Goal: Information Seeking & Learning: Check status

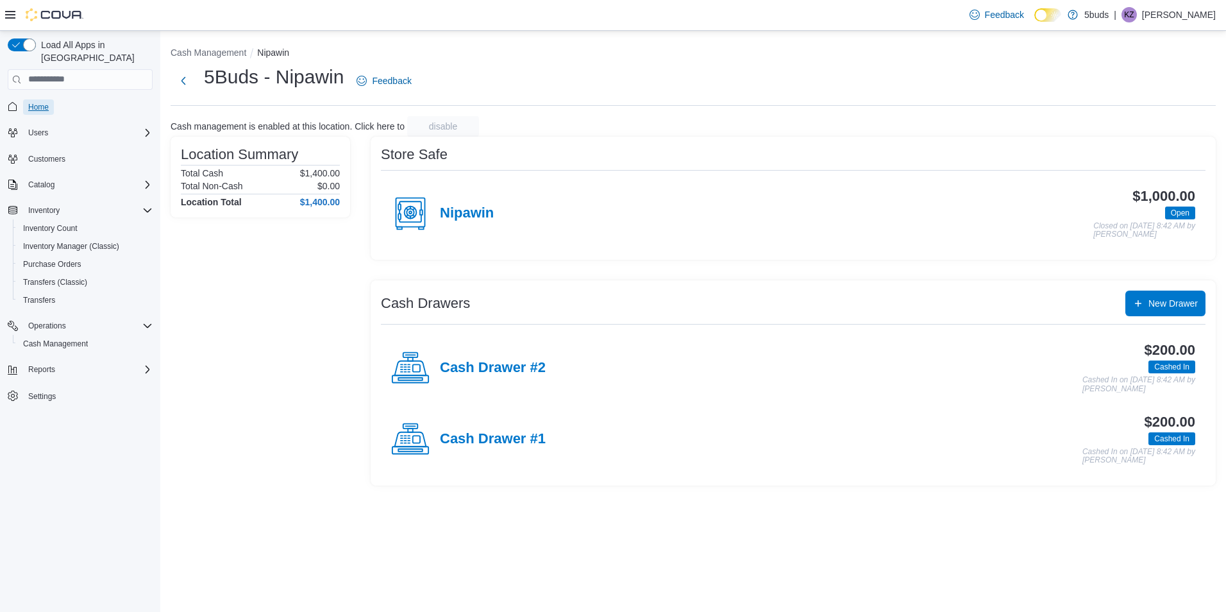
click at [53, 99] on link "Home" at bounding box center [38, 106] width 31 height 15
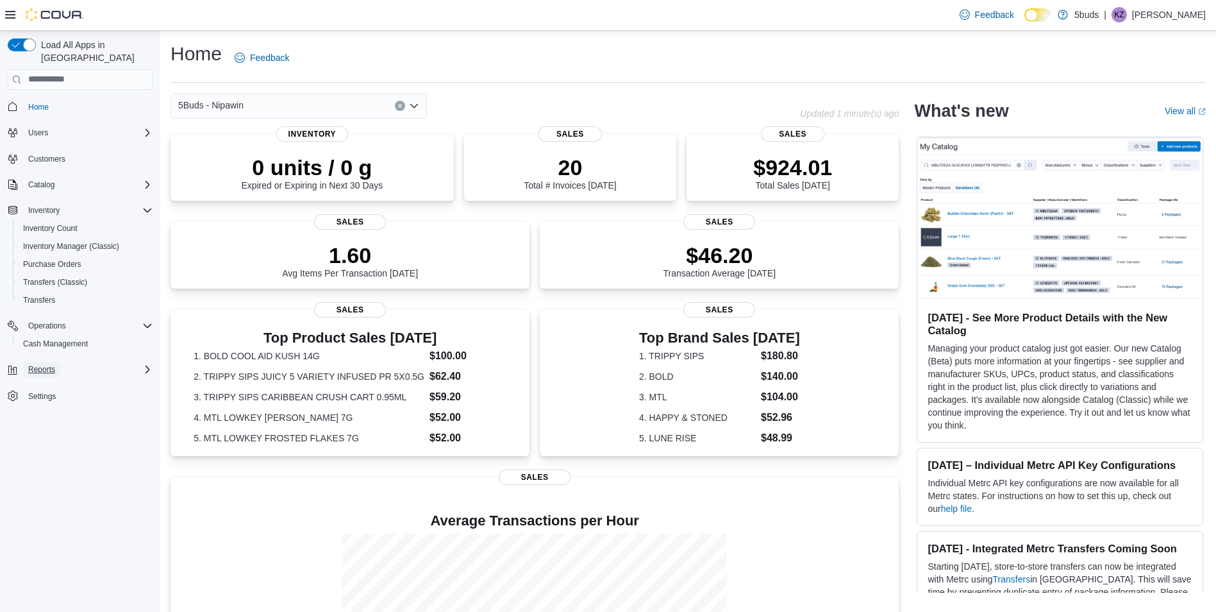
click at [52, 364] on span "Reports" at bounding box center [41, 369] width 27 height 10
click at [37, 418] on span "Reports" at bounding box center [36, 423] width 27 height 10
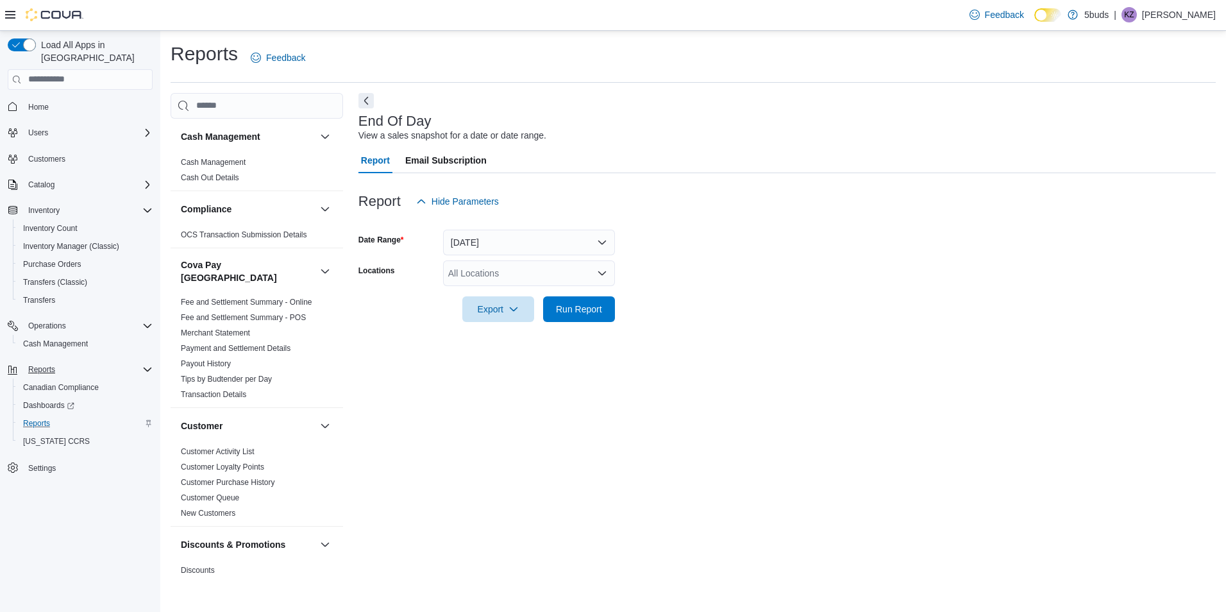
scroll to position [926, 0]
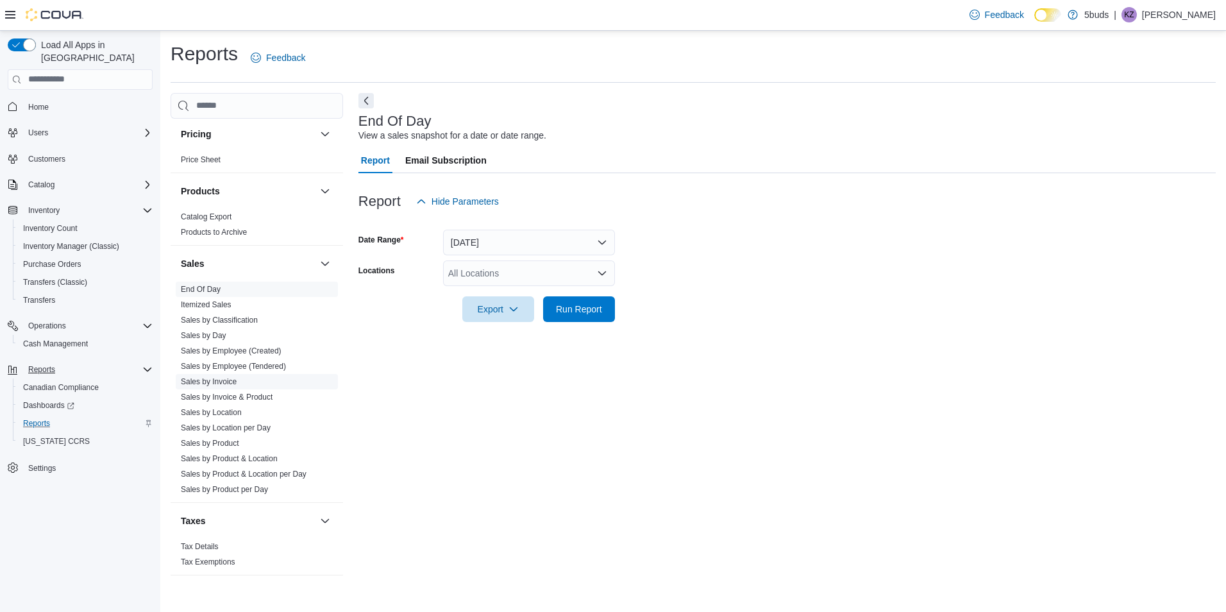
click at [228, 377] on link "Sales by Invoice" at bounding box center [209, 381] width 56 height 9
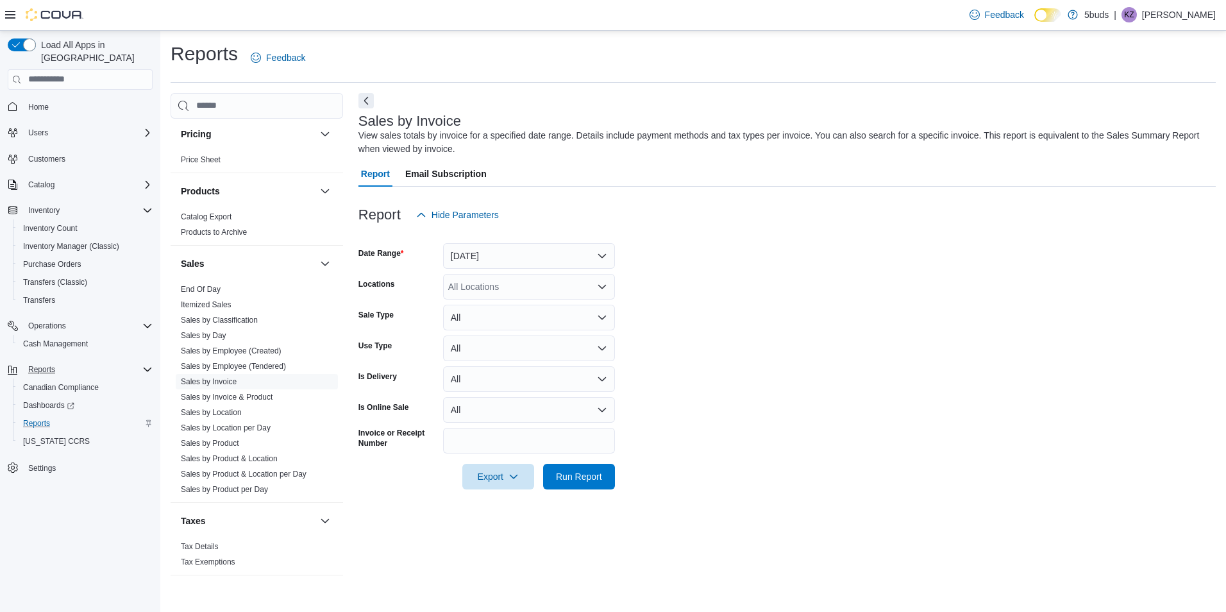
click at [603, 281] on icon "Open list of options" at bounding box center [602, 286] width 10 height 10
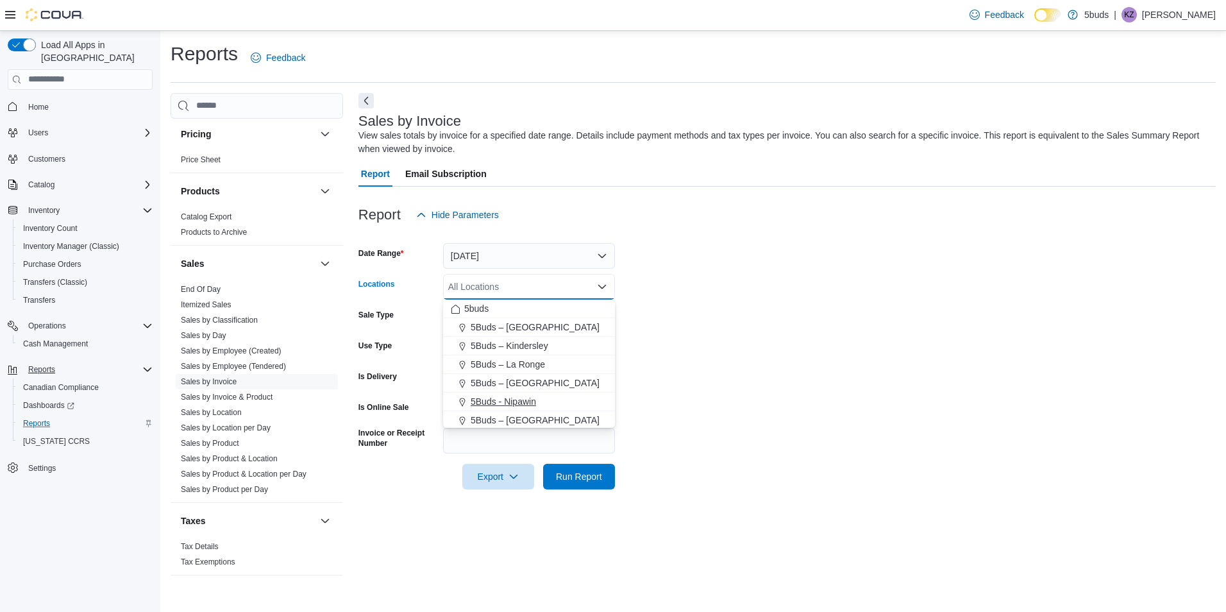
click at [496, 402] on span "5Buds - Nipawin" at bounding box center [503, 401] width 65 height 13
click at [593, 250] on button "Yesterday" at bounding box center [529, 256] width 172 height 26
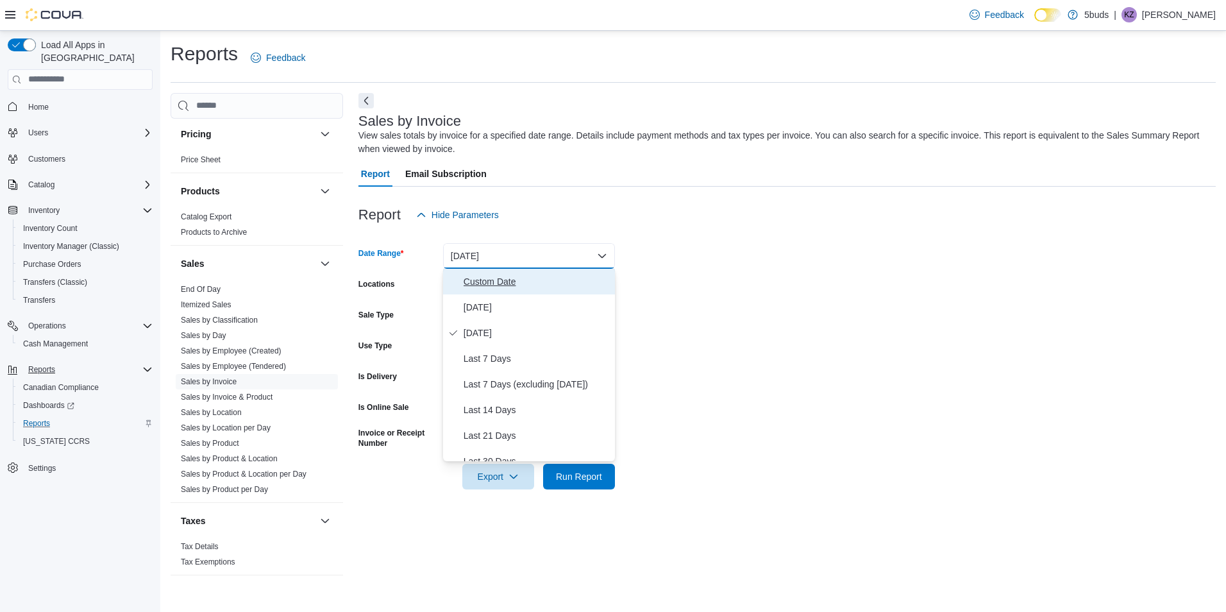
click at [488, 286] on span "Custom Date" at bounding box center [536, 281] width 146 height 15
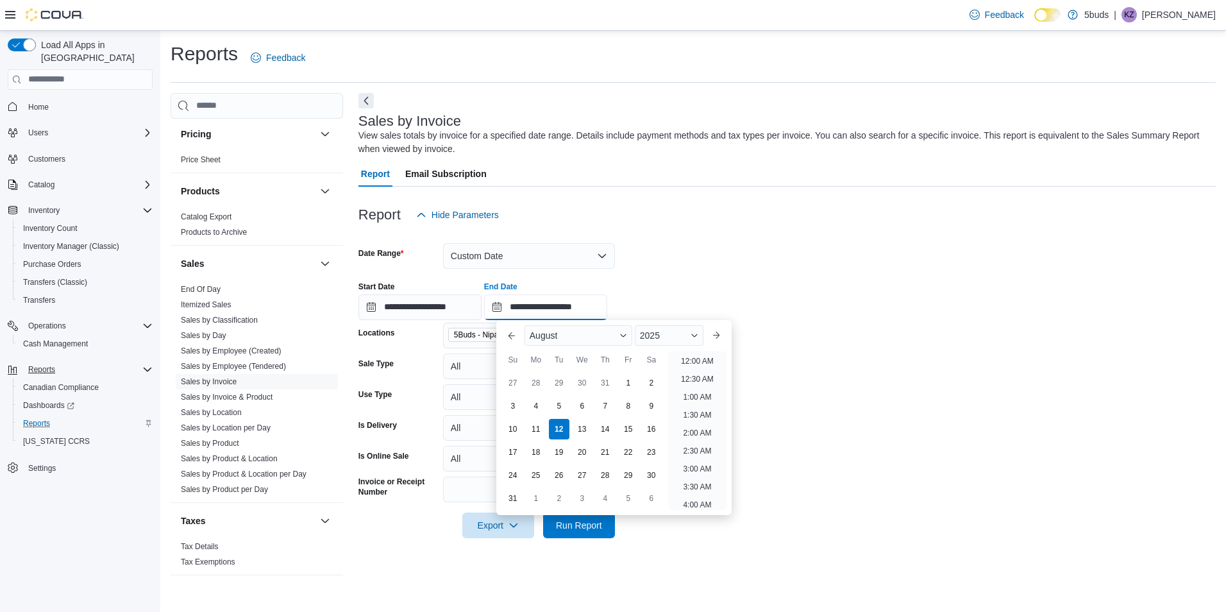
click at [607, 306] on input "**********" at bounding box center [545, 307] width 123 height 26
click at [699, 404] on li "10:00 AM" at bounding box center [697, 399] width 43 height 15
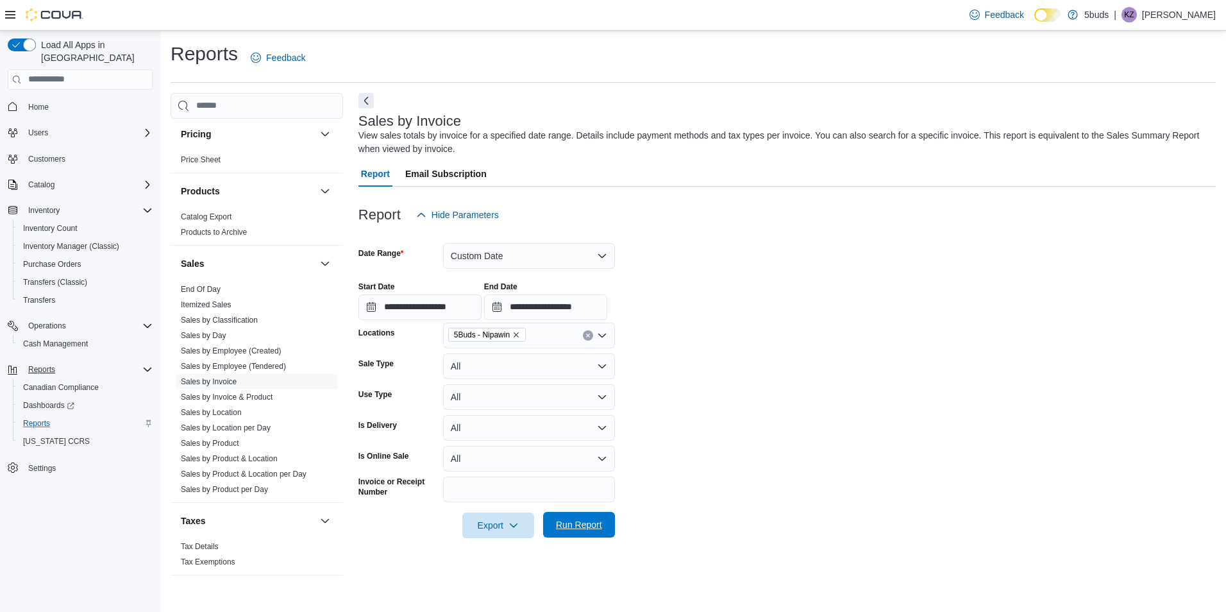
click at [600, 515] on span "Run Report" at bounding box center [579, 525] width 56 height 26
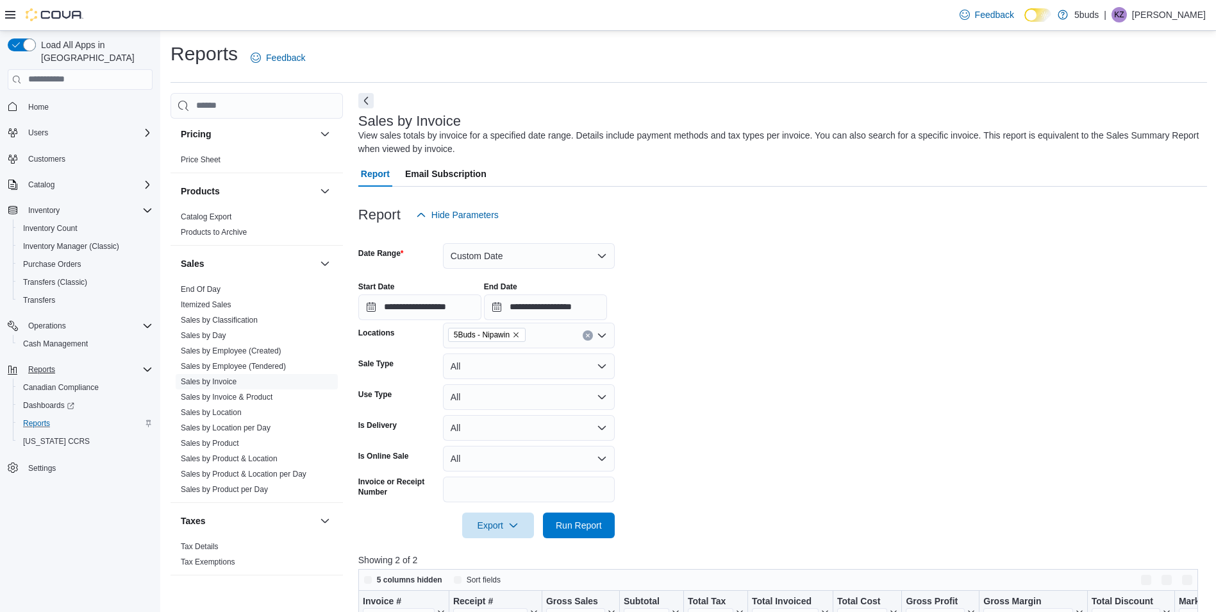
scroll to position [192, 0]
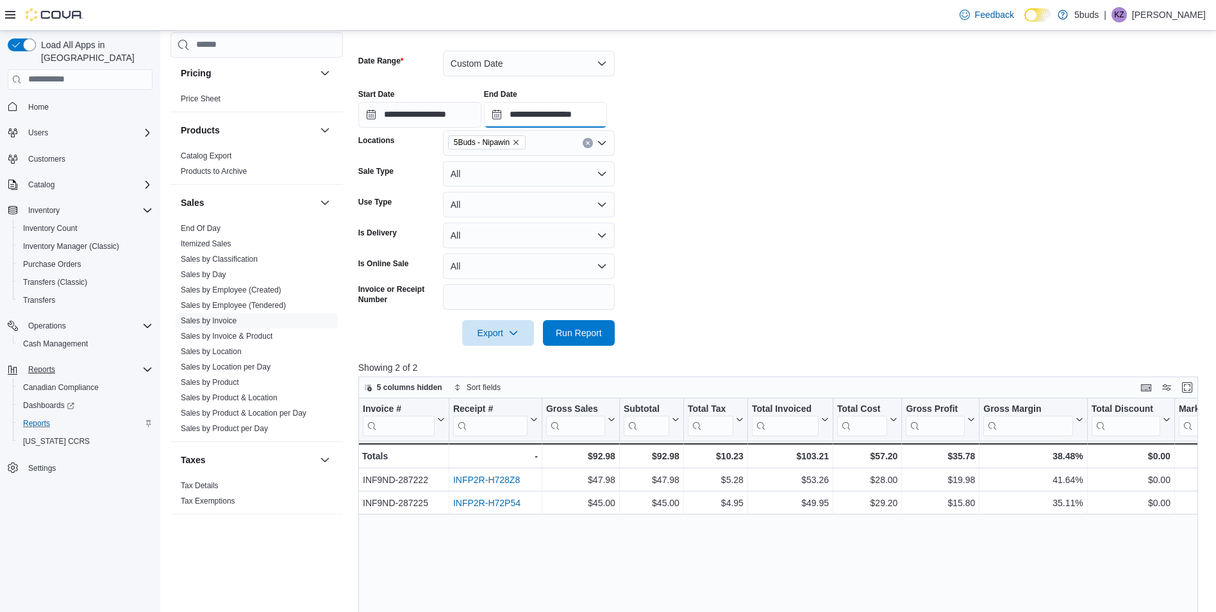
click at [607, 112] on input "**********" at bounding box center [545, 115] width 123 height 26
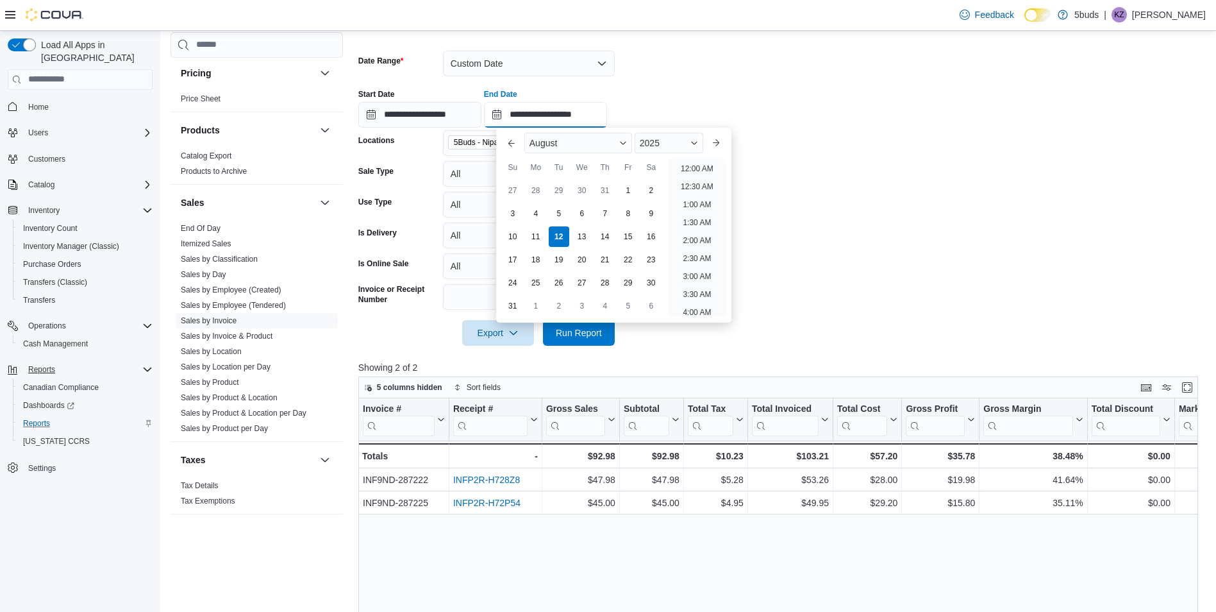
scroll to position [399, 0]
click at [688, 169] on li "11:00 AM" at bounding box center [697, 164] width 43 height 15
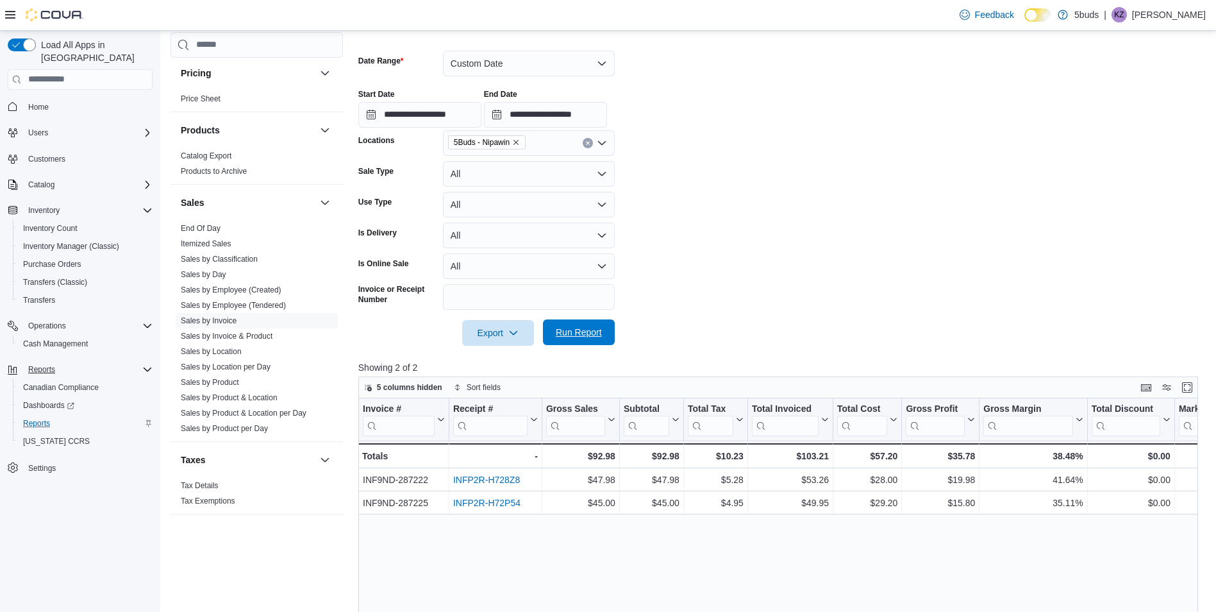
click at [598, 333] on span "Run Report" at bounding box center [579, 332] width 46 height 13
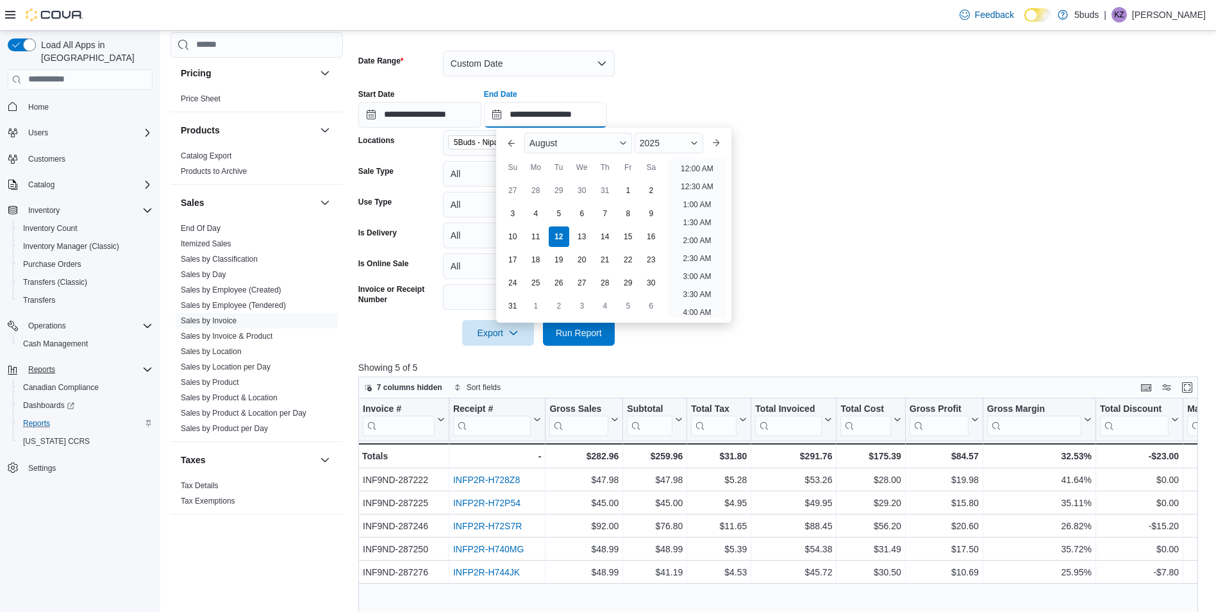
click at [603, 103] on input "**********" at bounding box center [545, 115] width 123 height 26
click at [695, 165] on li "12:00 PM" at bounding box center [697, 164] width 43 height 15
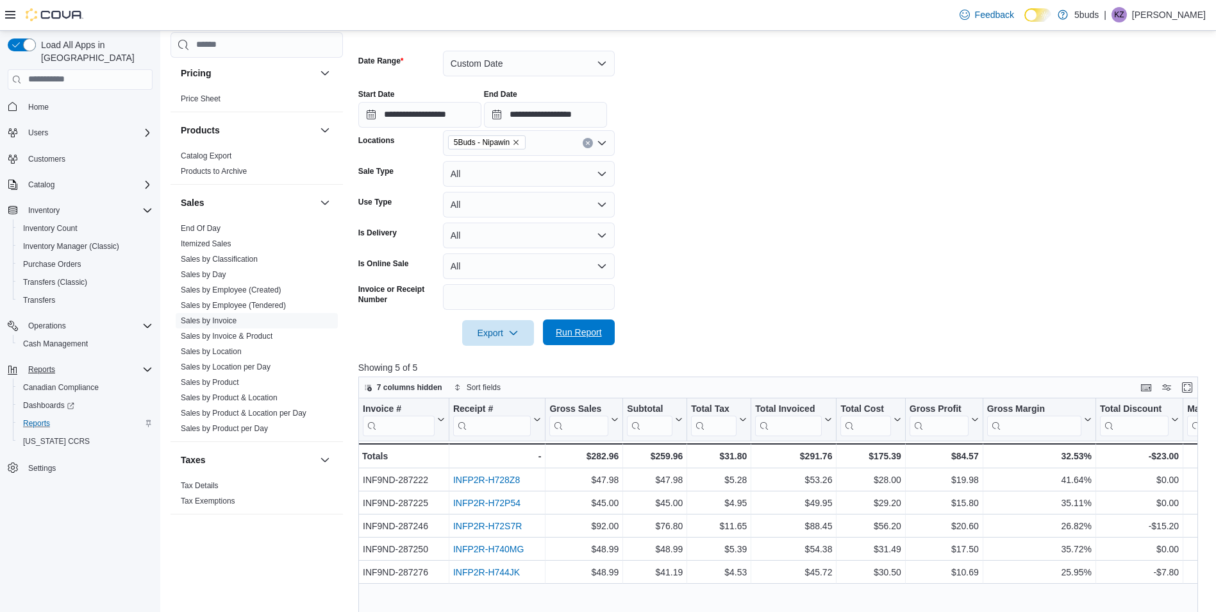
click at [605, 331] on span "Run Report" at bounding box center [579, 332] width 56 height 26
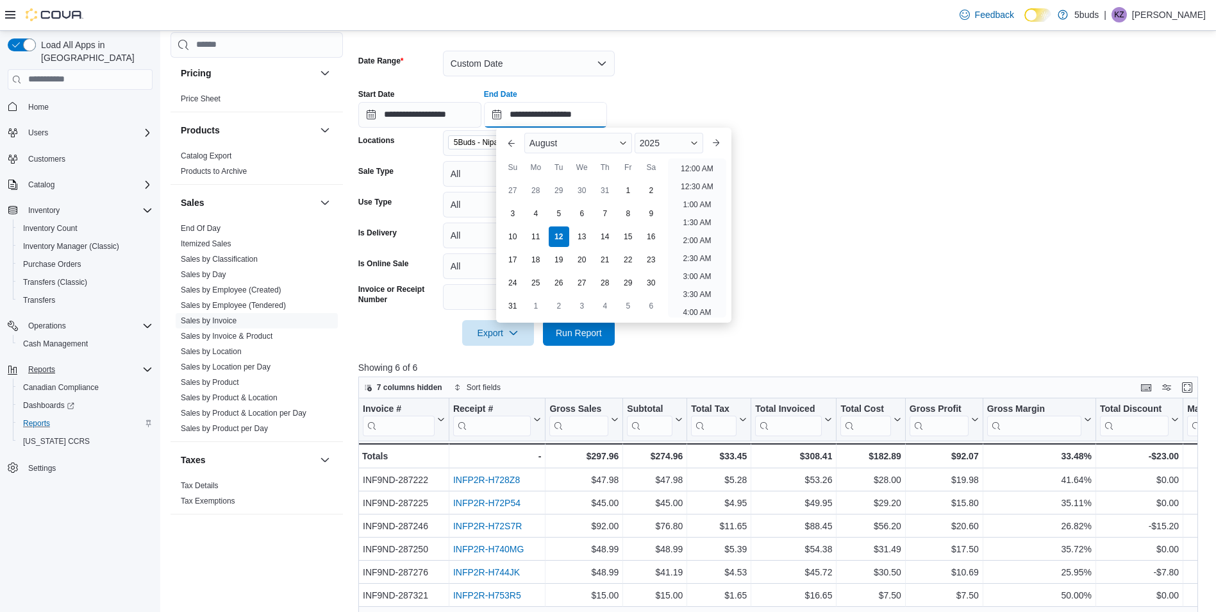
click at [607, 110] on input "**********" at bounding box center [545, 115] width 123 height 26
click at [697, 165] on li "1:00 PM" at bounding box center [697, 164] width 39 height 15
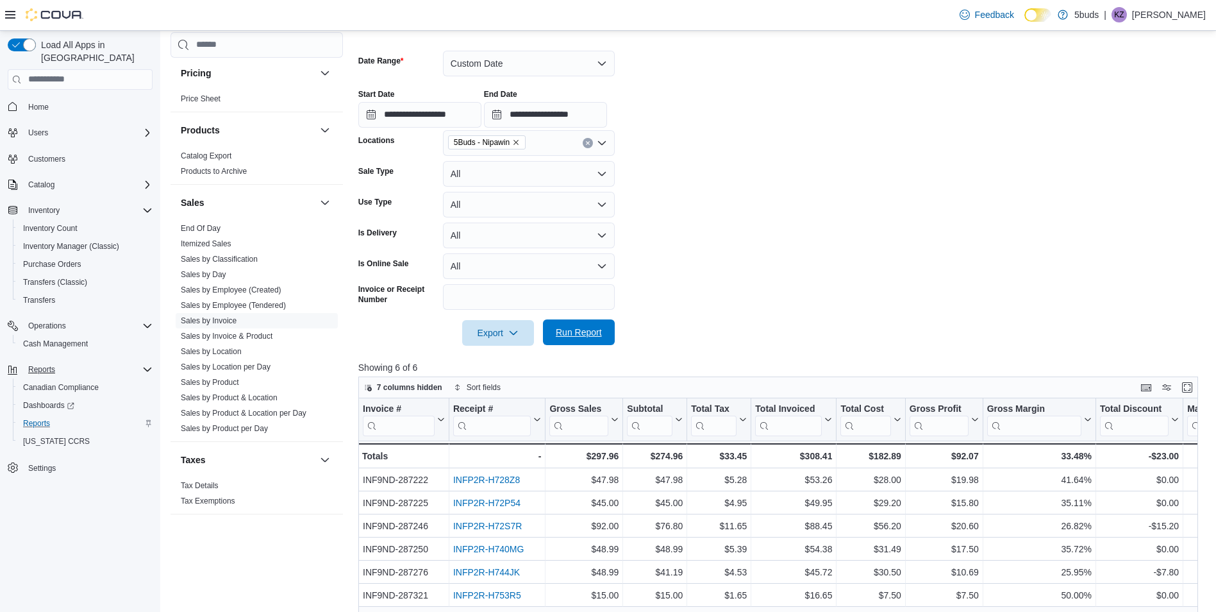
click at [599, 330] on span "Run Report" at bounding box center [579, 332] width 46 height 13
drag, startPoint x: 615, startPoint y: 115, endPoint x: 613, endPoint y: 124, distance: 9.2
click at [607, 115] on input "**********" at bounding box center [545, 115] width 123 height 26
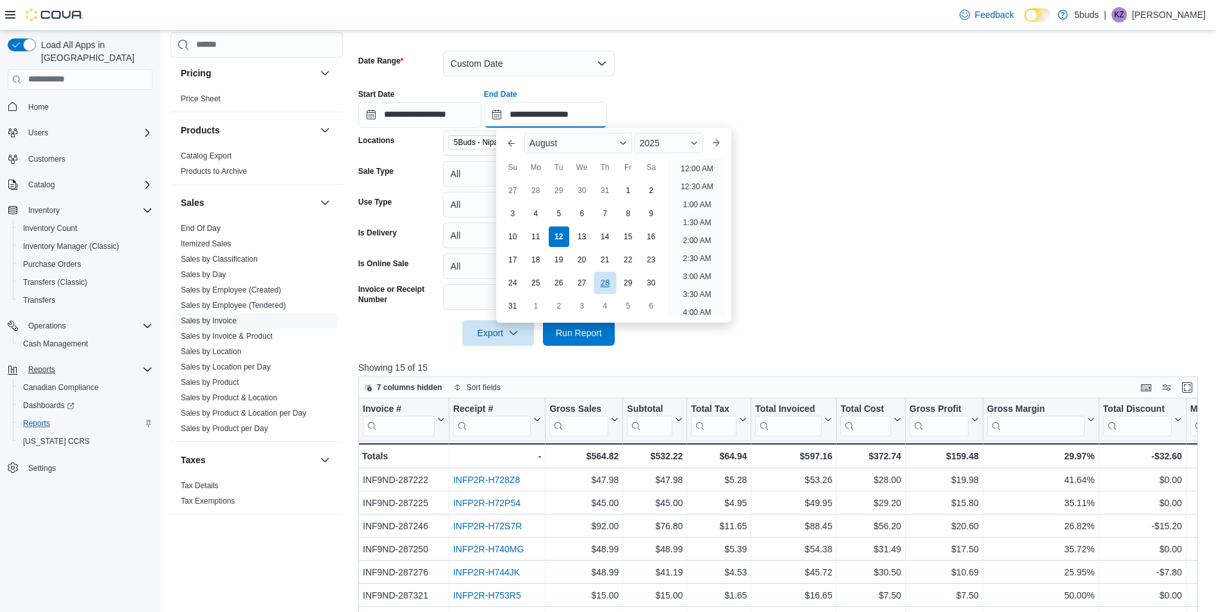
scroll to position [506, 0]
click at [701, 163] on li "2:00 PM" at bounding box center [697, 164] width 39 height 15
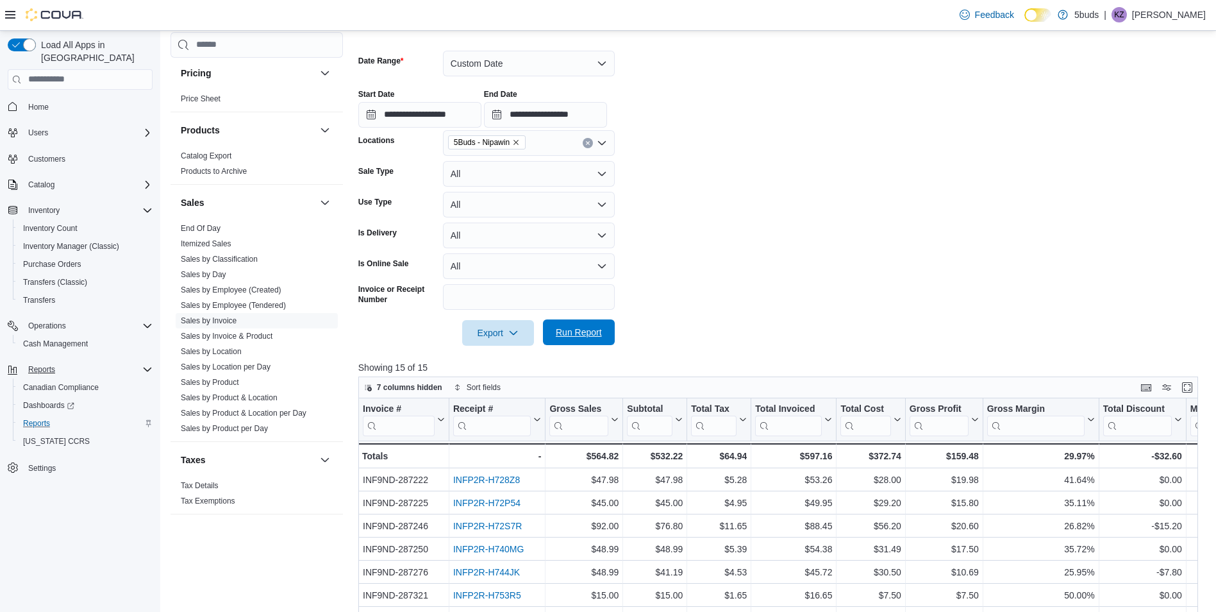
click at [597, 340] on span "Run Report" at bounding box center [579, 332] width 56 height 26
click at [607, 116] on input "**********" at bounding box center [545, 115] width 123 height 26
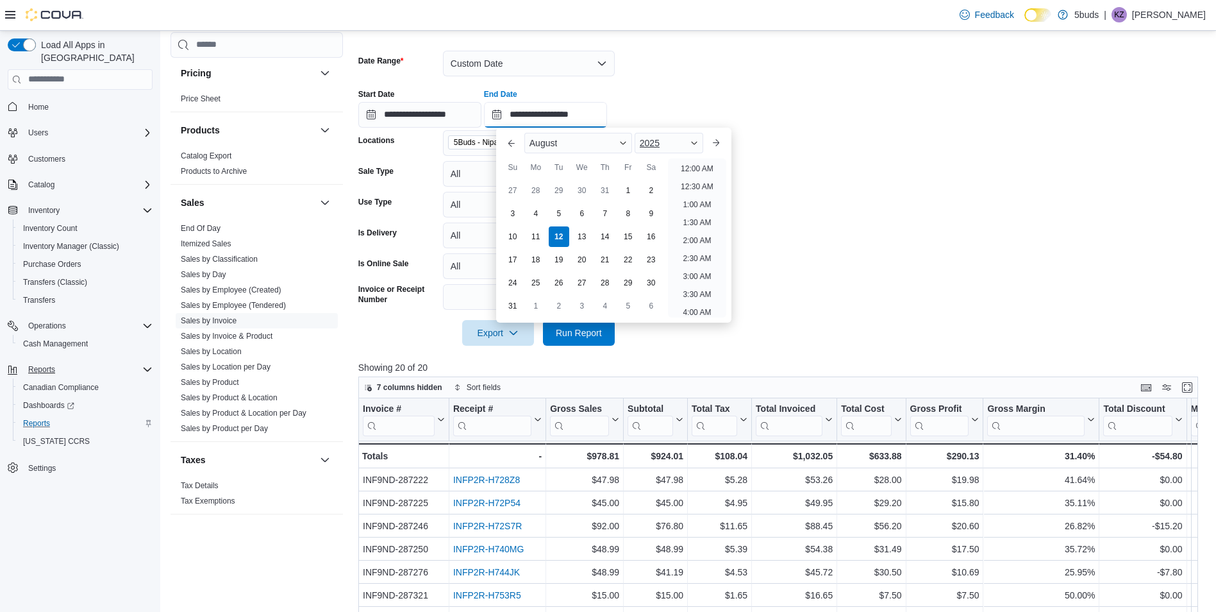
scroll to position [542, 0]
click at [699, 162] on li "3:00 PM" at bounding box center [697, 164] width 39 height 15
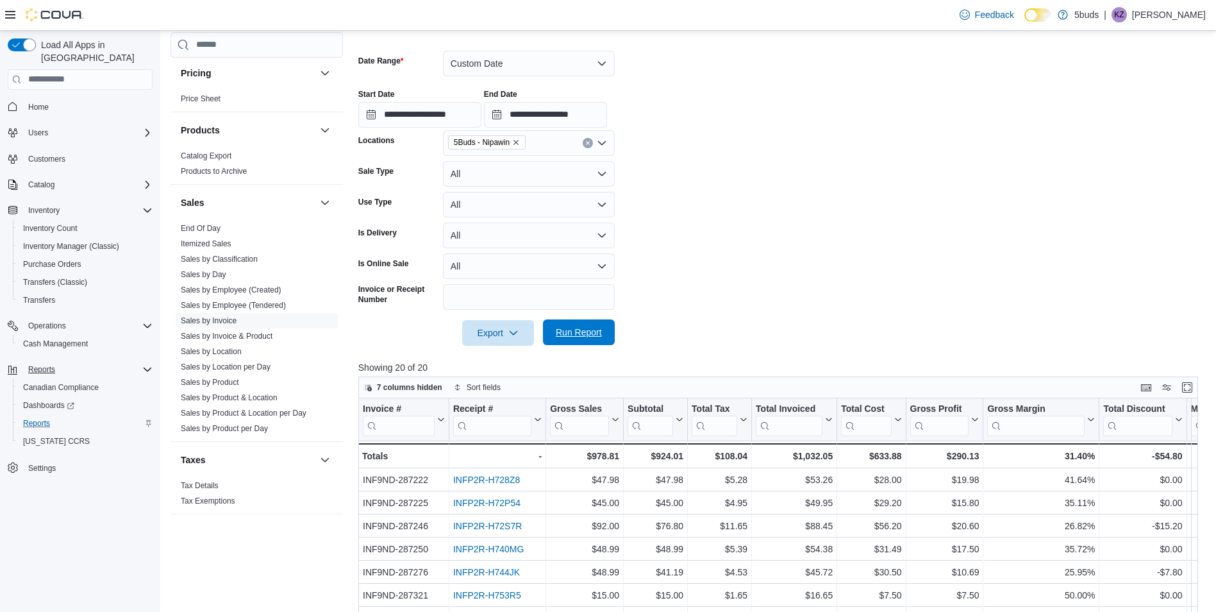
click at [581, 343] on span "Run Report" at bounding box center [579, 332] width 56 height 26
click at [607, 115] on input "**********" at bounding box center [545, 115] width 123 height 26
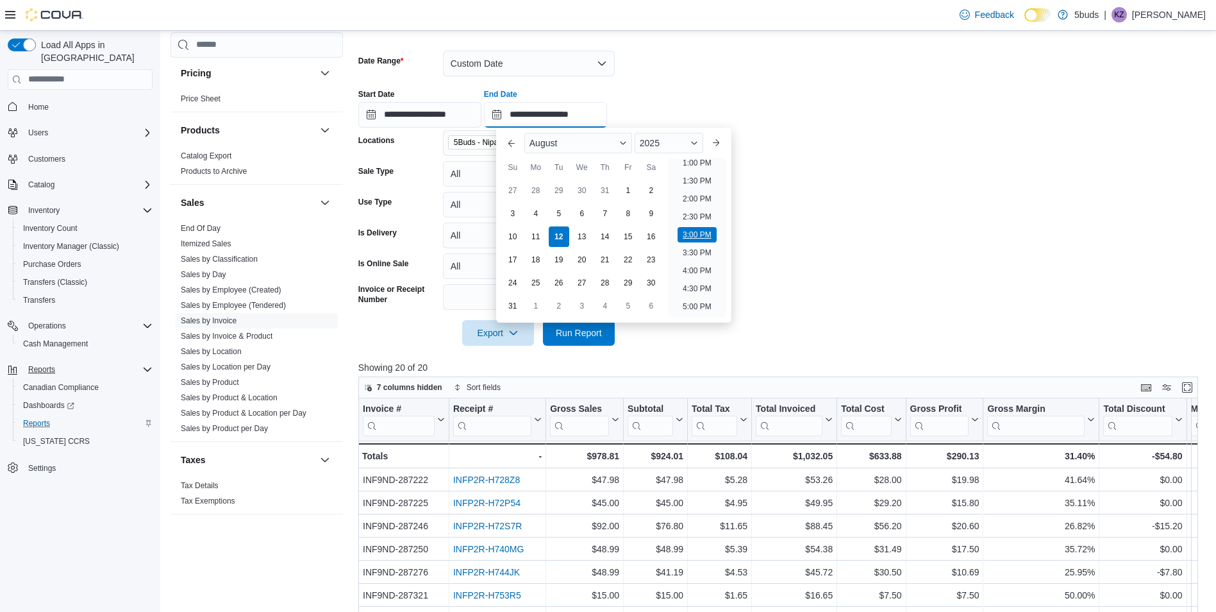
scroll to position [450, 0]
click at [696, 179] on li "1:00 PM" at bounding box center [697, 185] width 39 height 15
type input "**********"
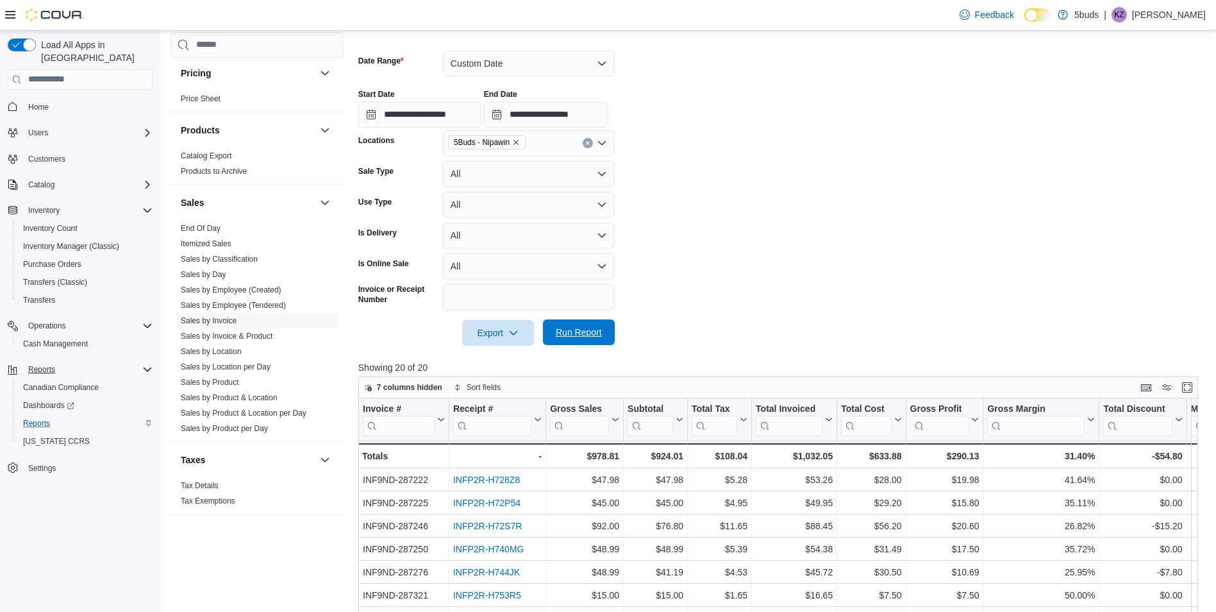
click at [586, 335] on span "Run Report" at bounding box center [579, 332] width 46 height 13
click at [906, 187] on form "**********" at bounding box center [782, 190] width 849 height 310
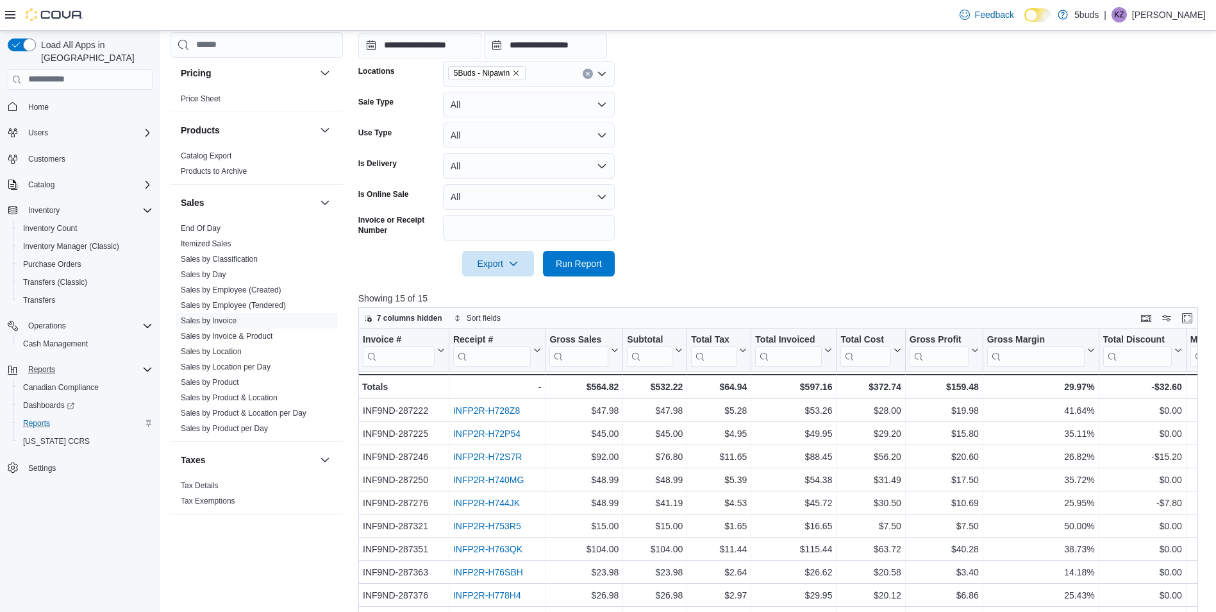
scroll to position [64, 0]
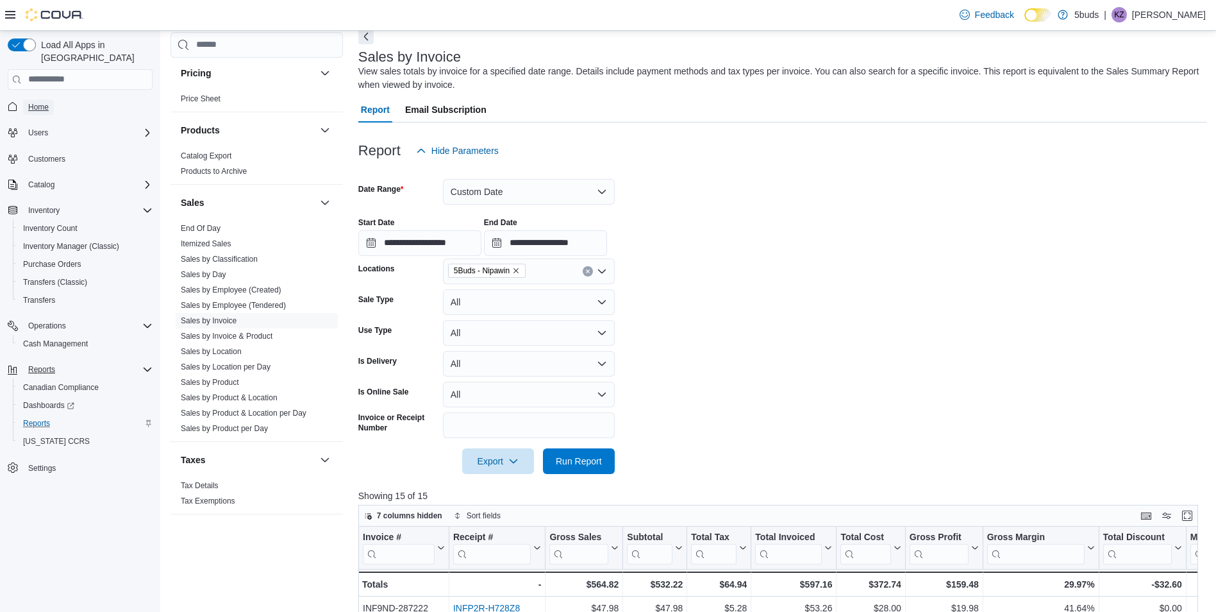
click at [36, 102] on span "Home" at bounding box center [38, 106] width 21 height 15
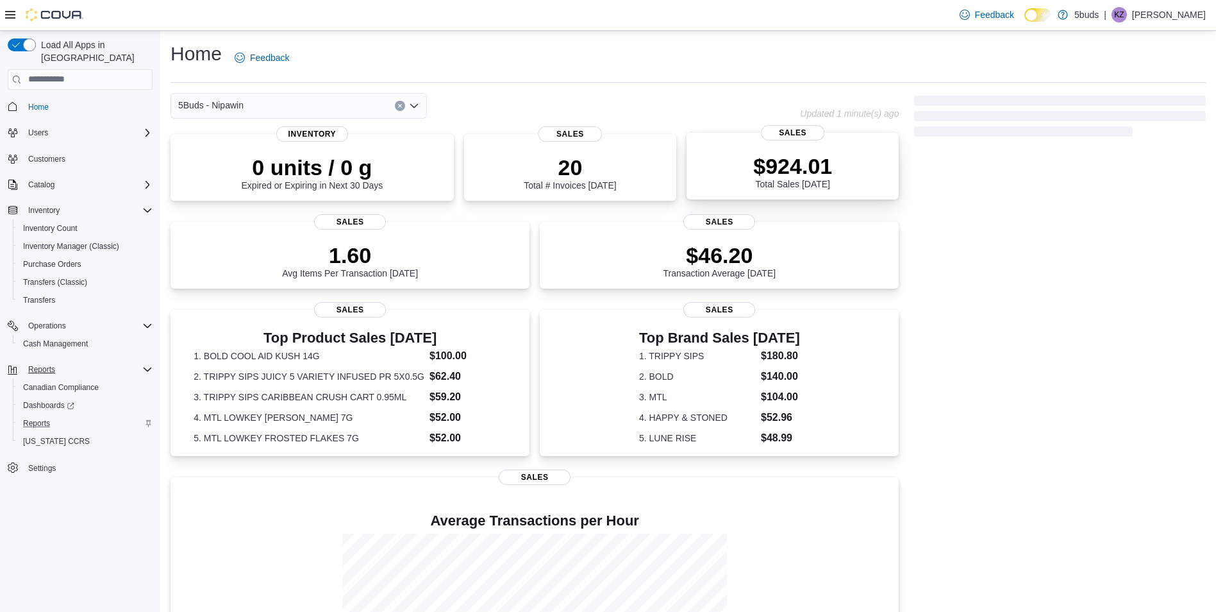
click at [748, 176] on div "$924.01 Total Sales Today" at bounding box center [793, 168] width 192 height 41
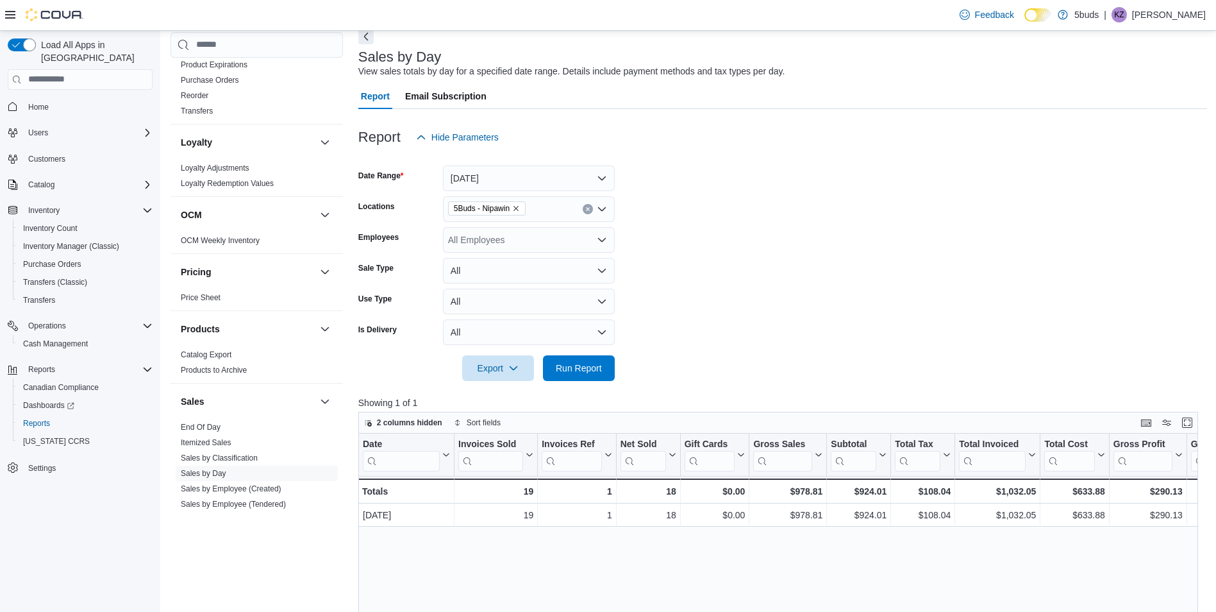
scroll to position [926, 0]
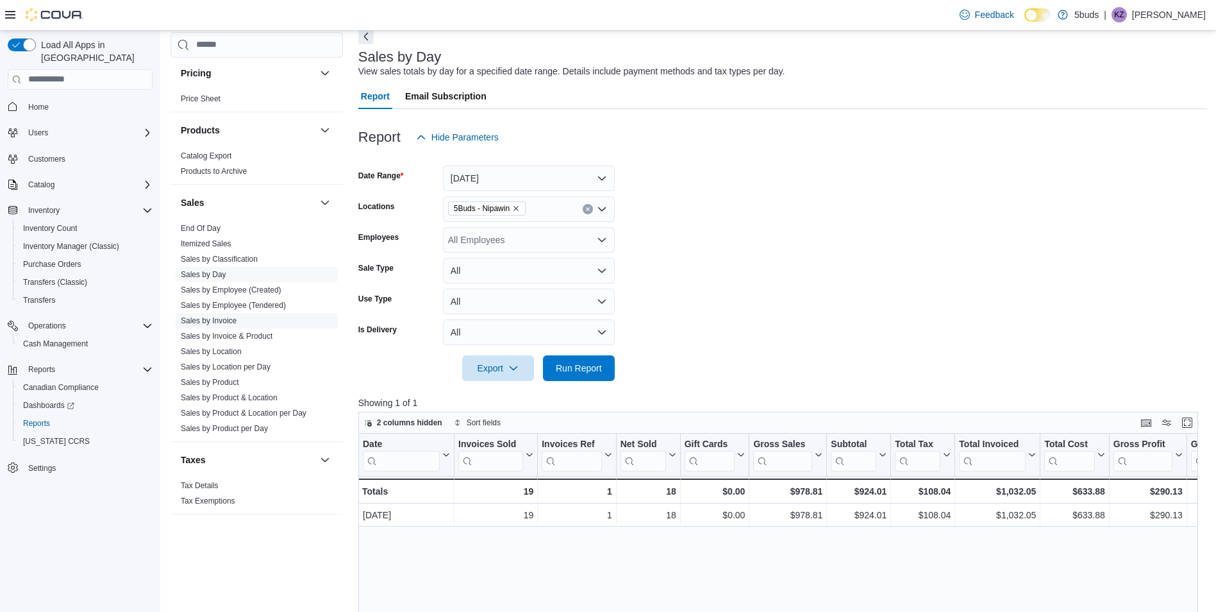
click at [229, 316] on link "Sales by Invoice" at bounding box center [209, 320] width 56 height 9
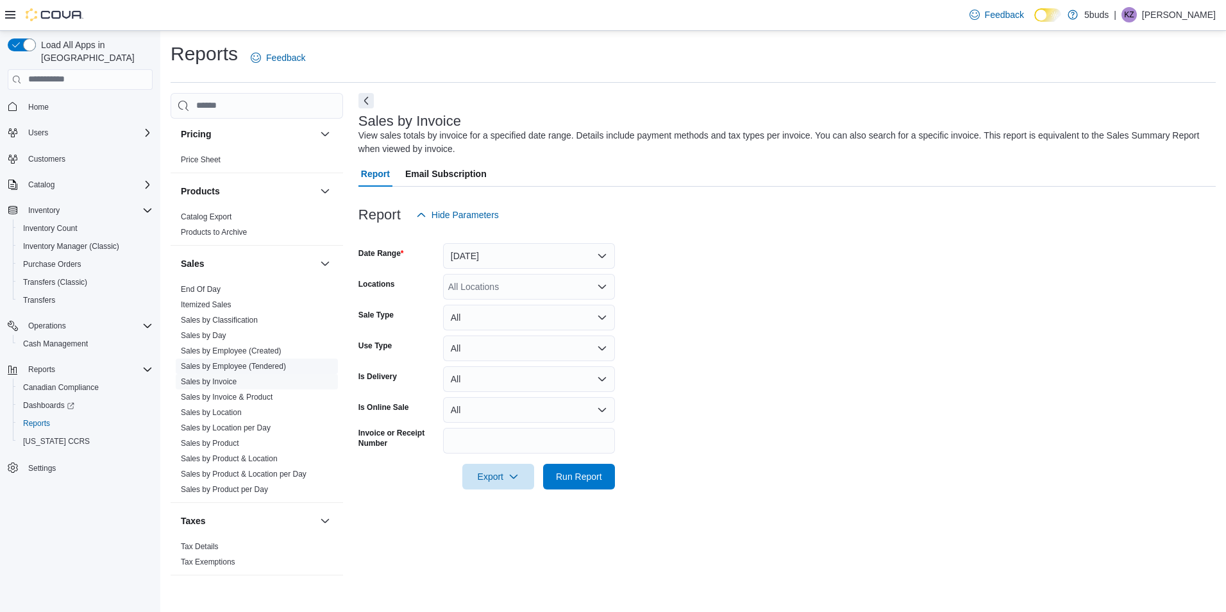
click at [232, 362] on link "Sales by Employee (Tendered)" at bounding box center [233, 366] width 105 height 9
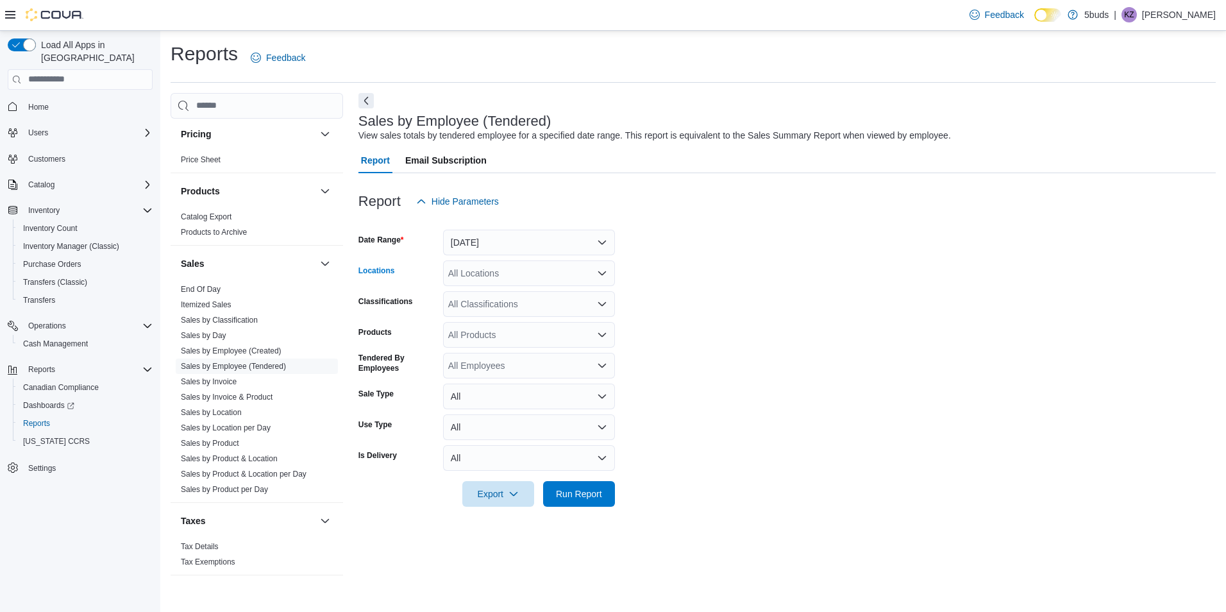
click at [597, 269] on icon "Open list of options" at bounding box center [602, 273] width 10 height 10
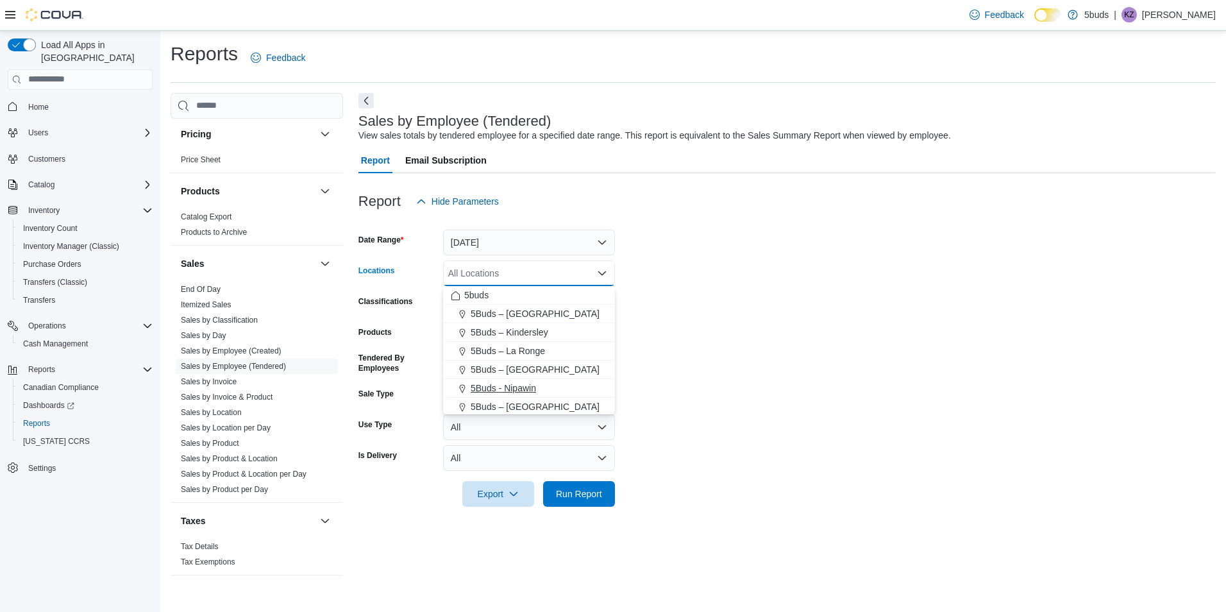
click at [519, 389] on span "5Buds - Nipawin" at bounding box center [503, 387] width 65 height 13
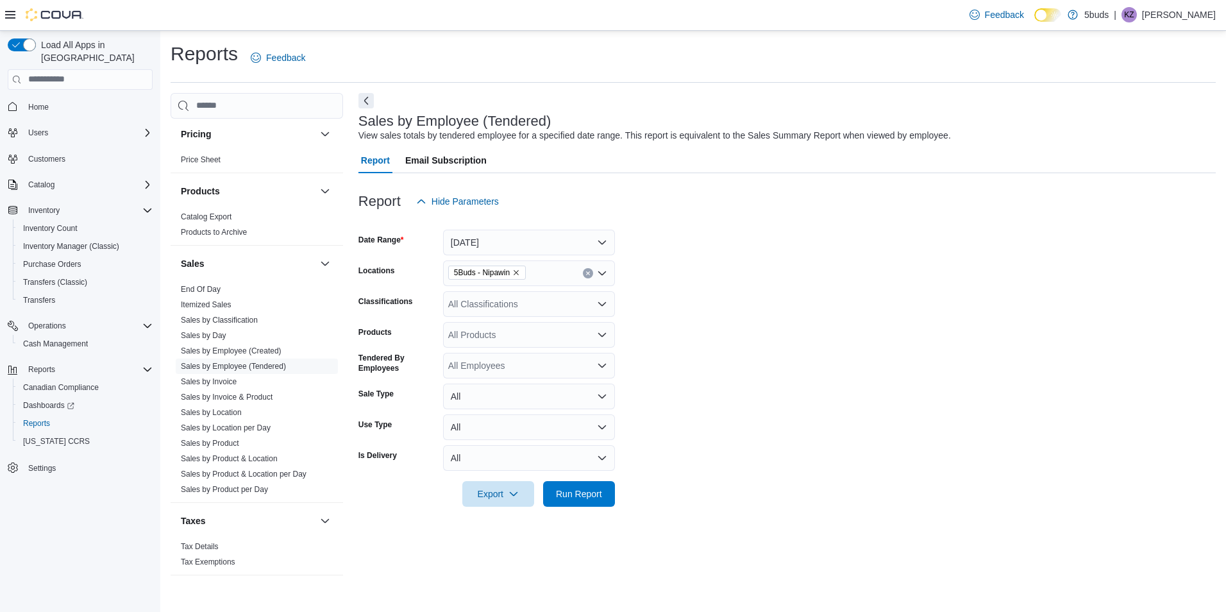
click at [660, 290] on form "Date Range Yesterday Locations 5Buds - Nipawin Classifications All Classificati…" at bounding box center [786, 360] width 857 height 292
click at [606, 247] on button "Yesterday" at bounding box center [529, 242] width 172 height 26
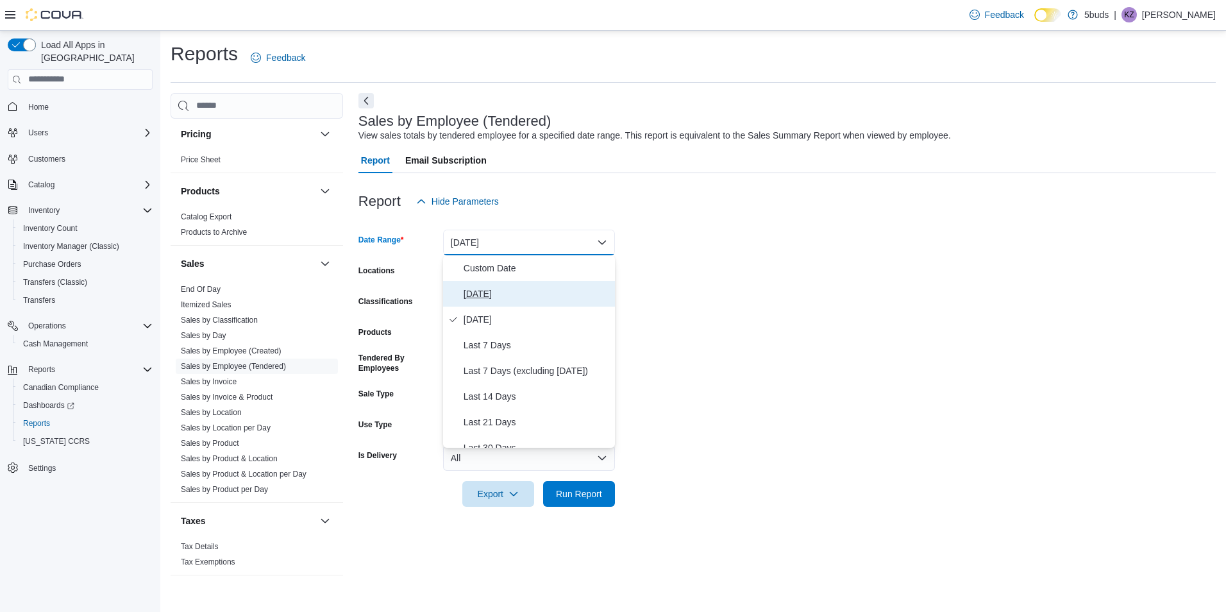
click at [494, 292] on span "Today" at bounding box center [536, 293] width 146 height 15
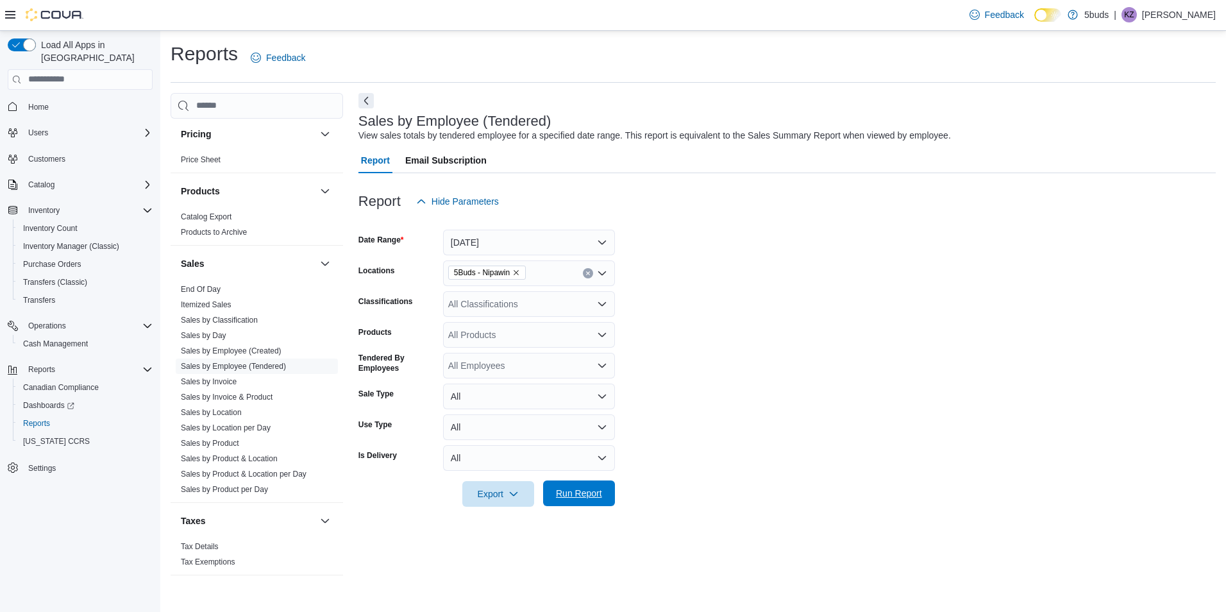
click at [583, 494] on span "Run Report" at bounding box center [579, 493] width 46 height 13
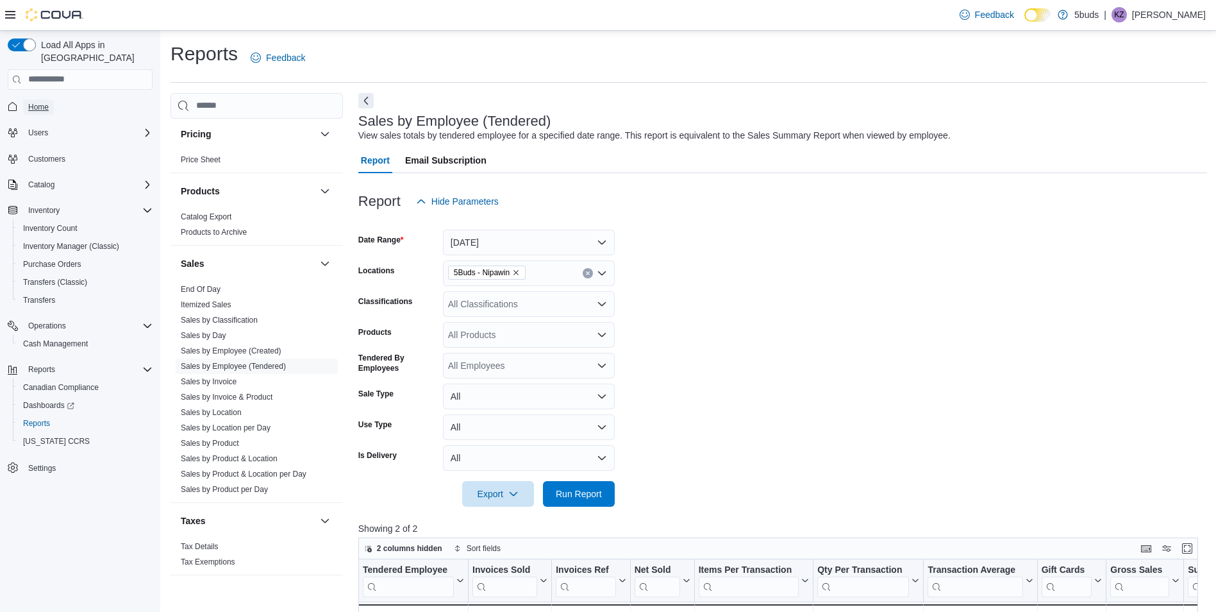
click at [38, 102] on span "Home" at bounding box center [38, 107] width 21 height 10
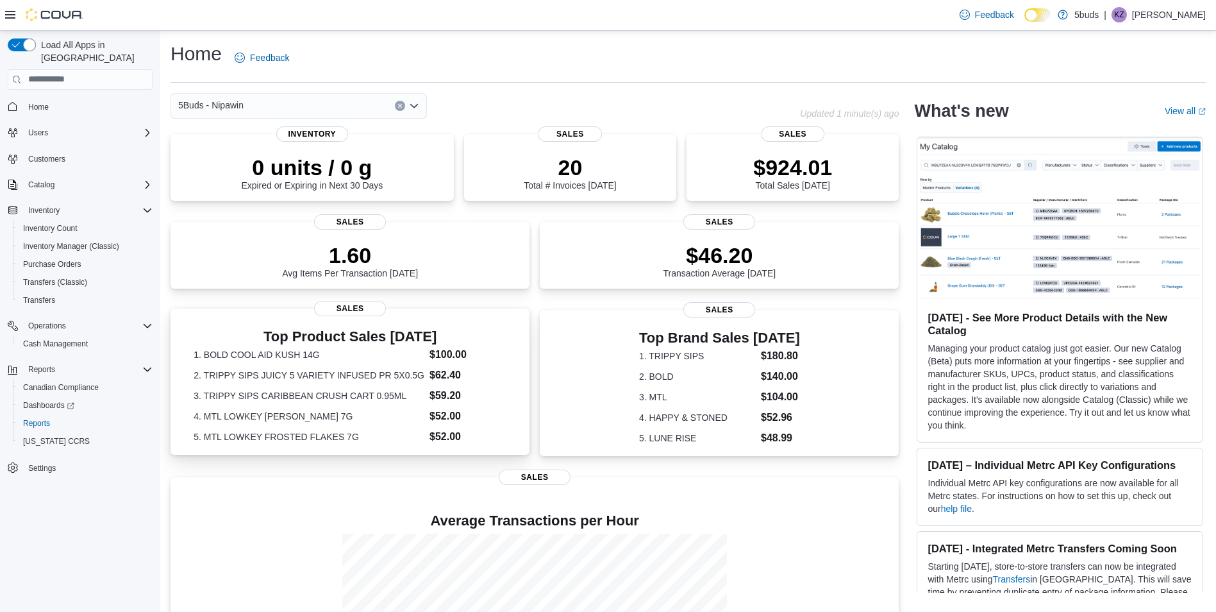
click at [488, 334] on h3 "Top Product Sales Today" at bounding box center [350, 336] width 313 height 15
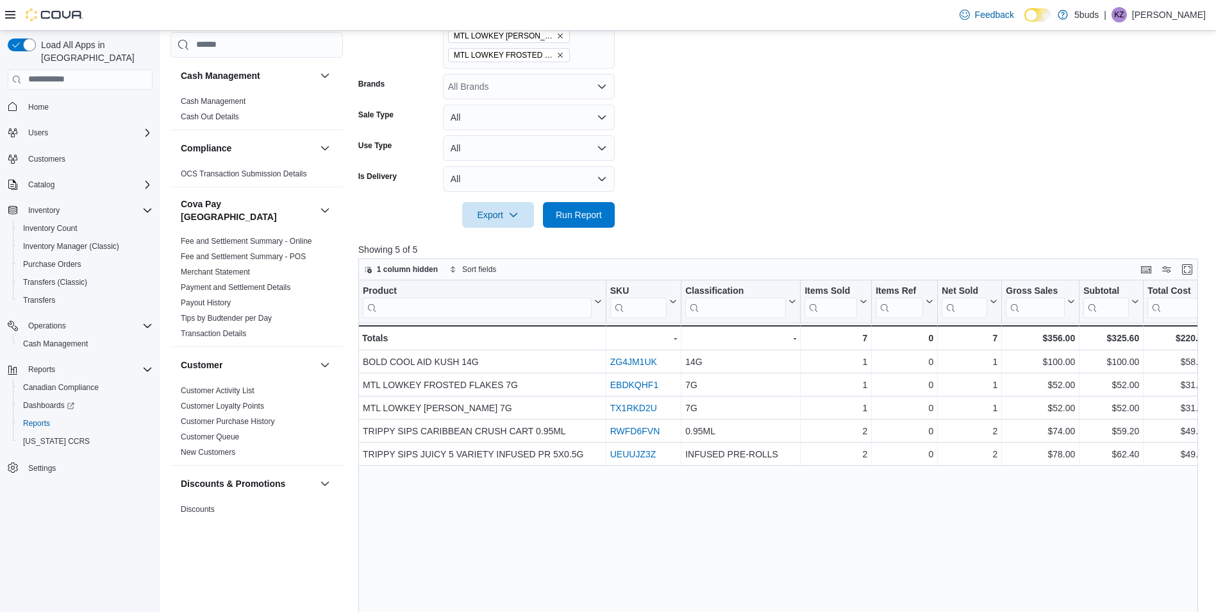
scroll to position [385, 0]
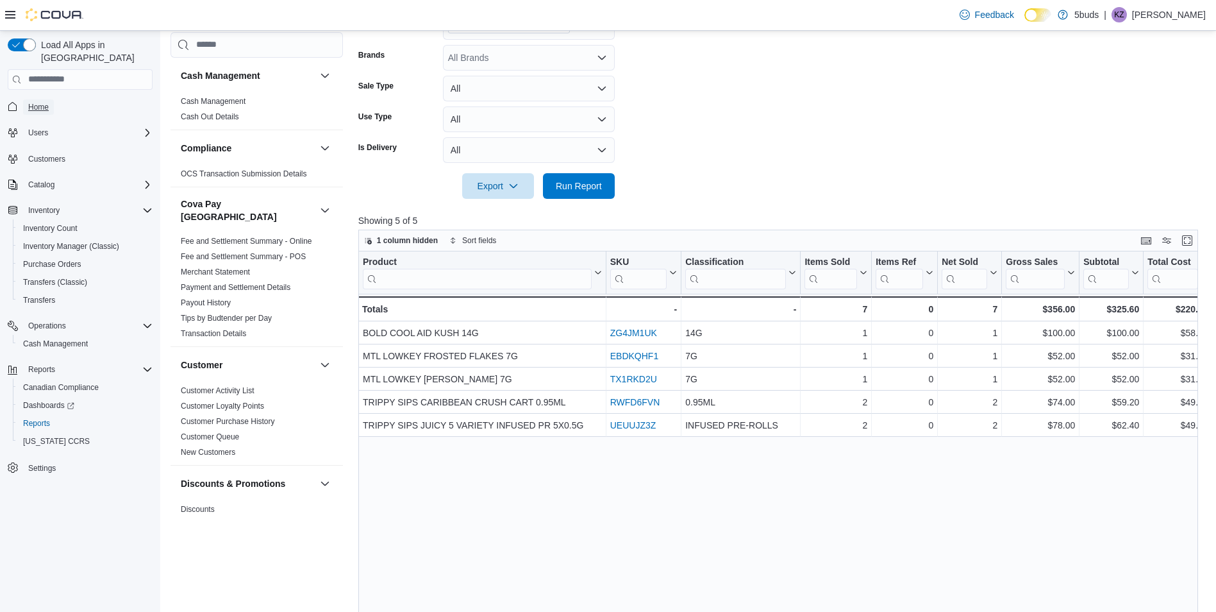
click at [28, 100] on span "Home" at bounding box center [38, 106] width 21 height 15
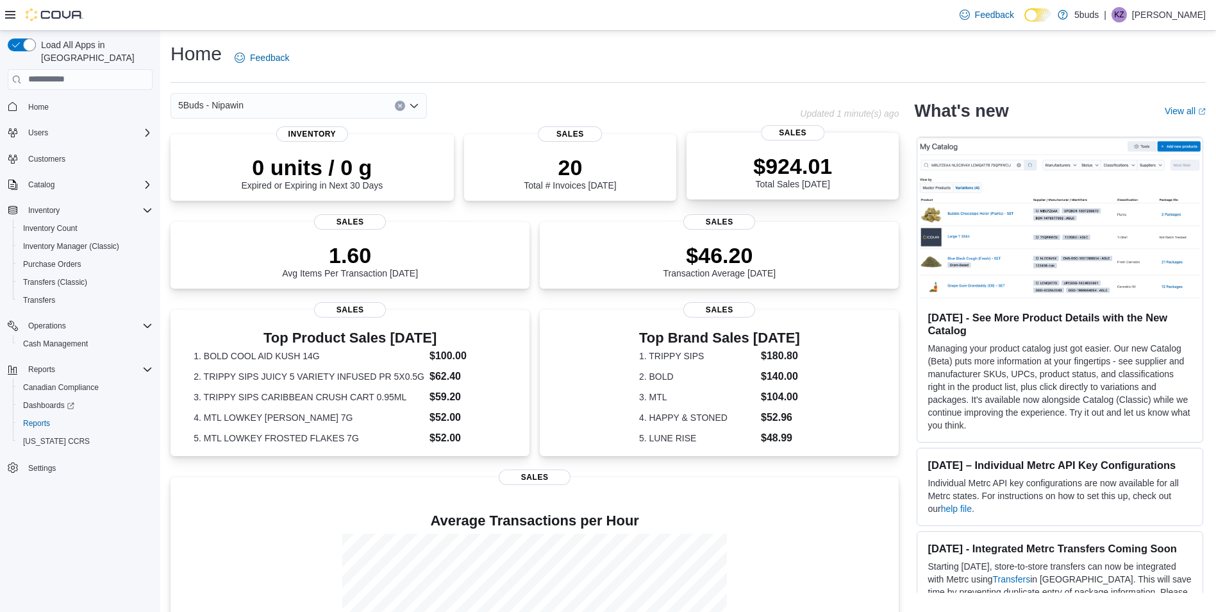
click at [729, 175] on div "$924.01 Total Sales [DATE]" at bounding box center [793, 168] width 192 height 41
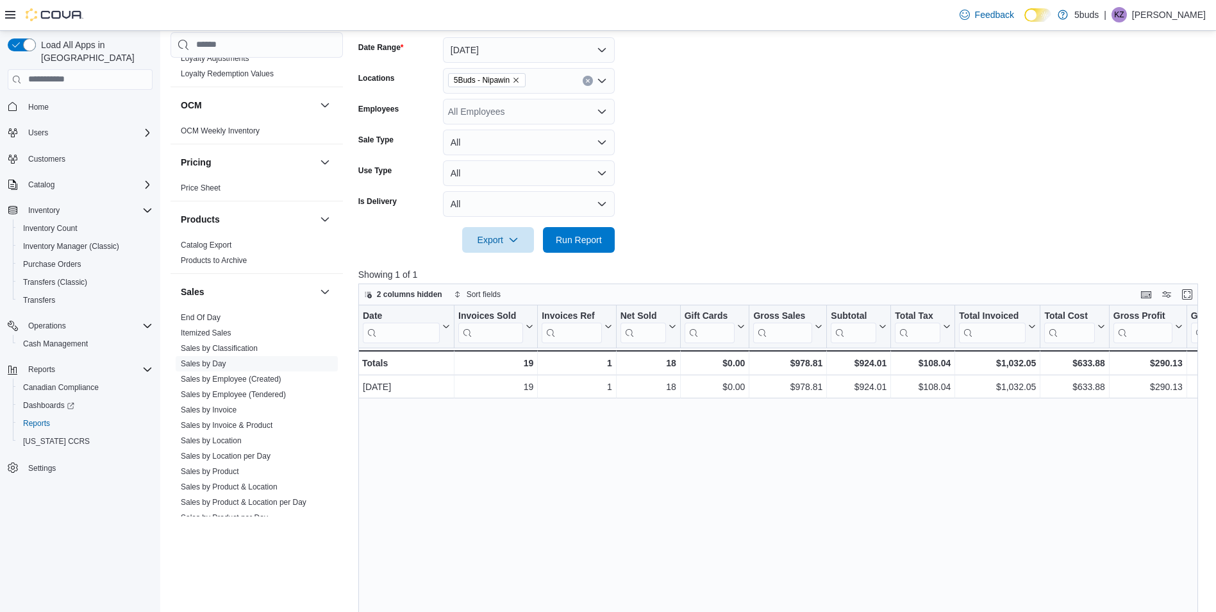
scroll to position [926, 0]
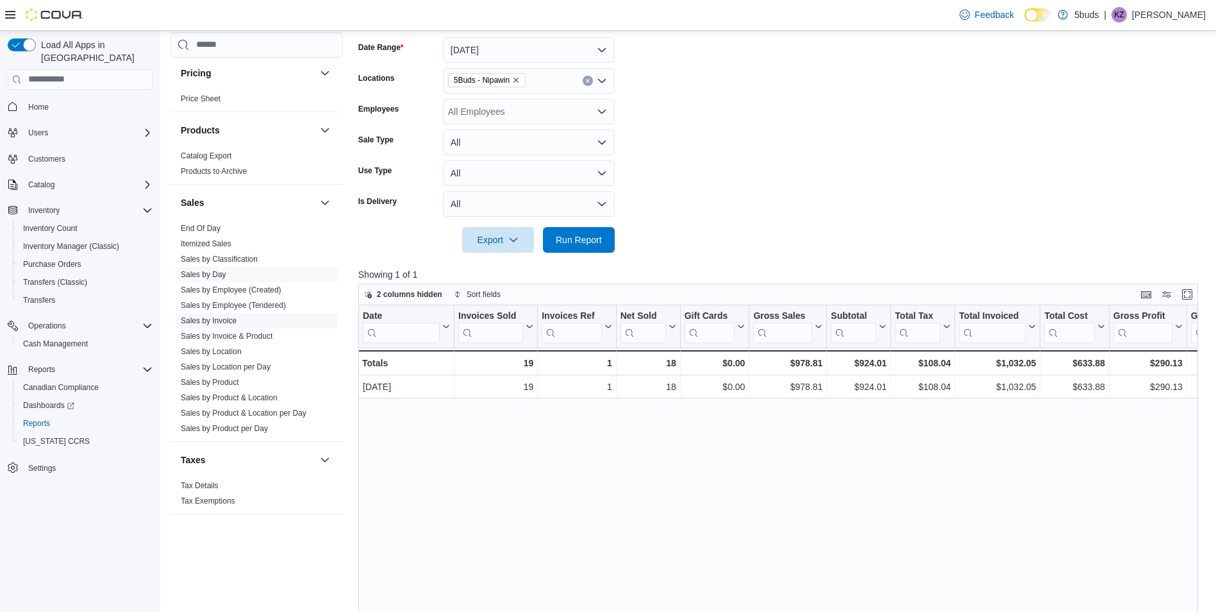
click at [214, 315] on span "Sales by Invoice" at bounding box center [209, 320] width 56 height 10
click at [231, 316] on link "Sales by Invoice" at bounding box center [209, 320] width 56 height 9
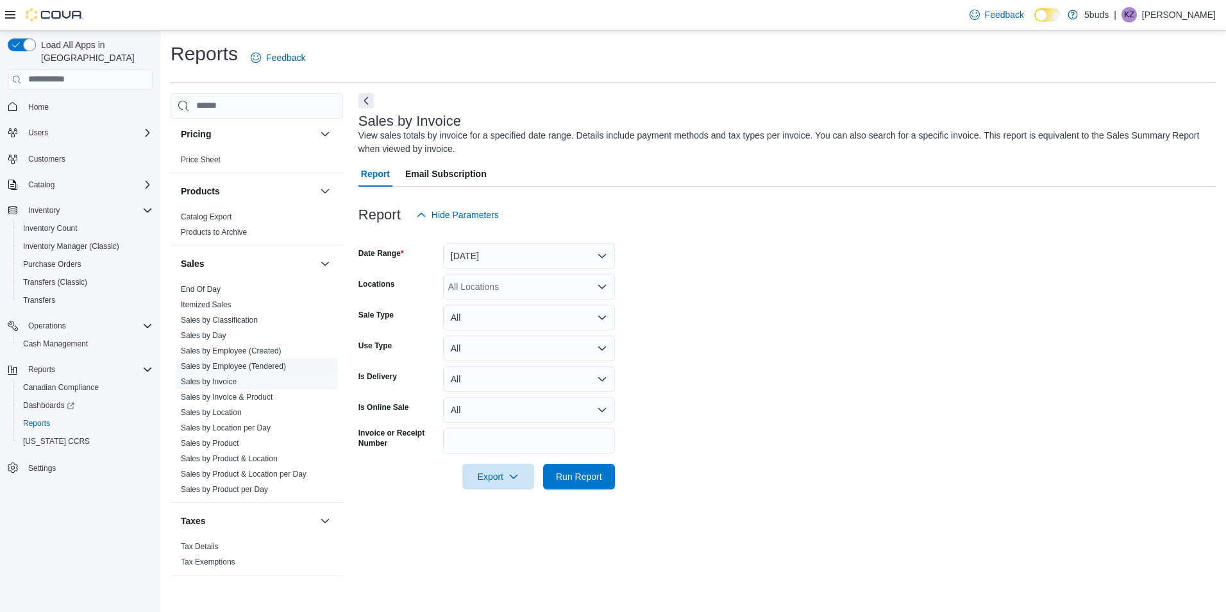
click at [237, 362] on link "Sales by Employee (Tendered)" at bounding box center [233, 366] width 105 height 9
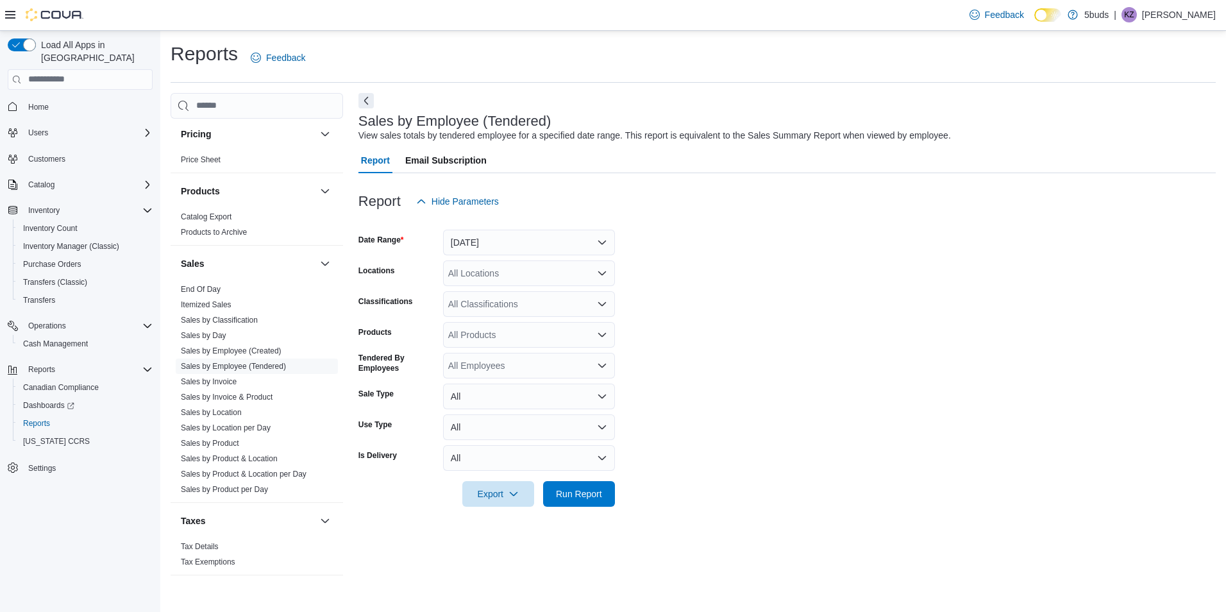
click at [603, 274] on icon "Open list of options" at bounding box center [602, 273] width 8 height 4
click at [227, 438] on link "Sales by Product" at bounding box center [210, 442] width 58 height 9
click at [229, 377] on link "Sales by Invoice" at bounding box center [209, 381] width 56 height 9
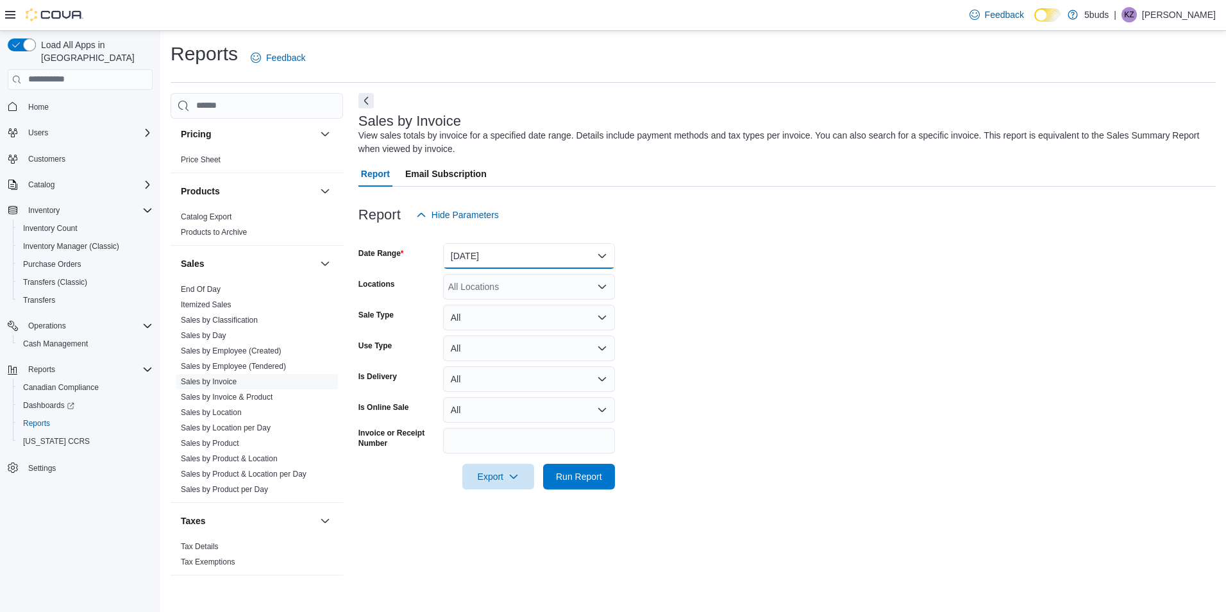
click at [605, 258] on button "Yesterday" at bounding box center [529, 256] width 172 height 26
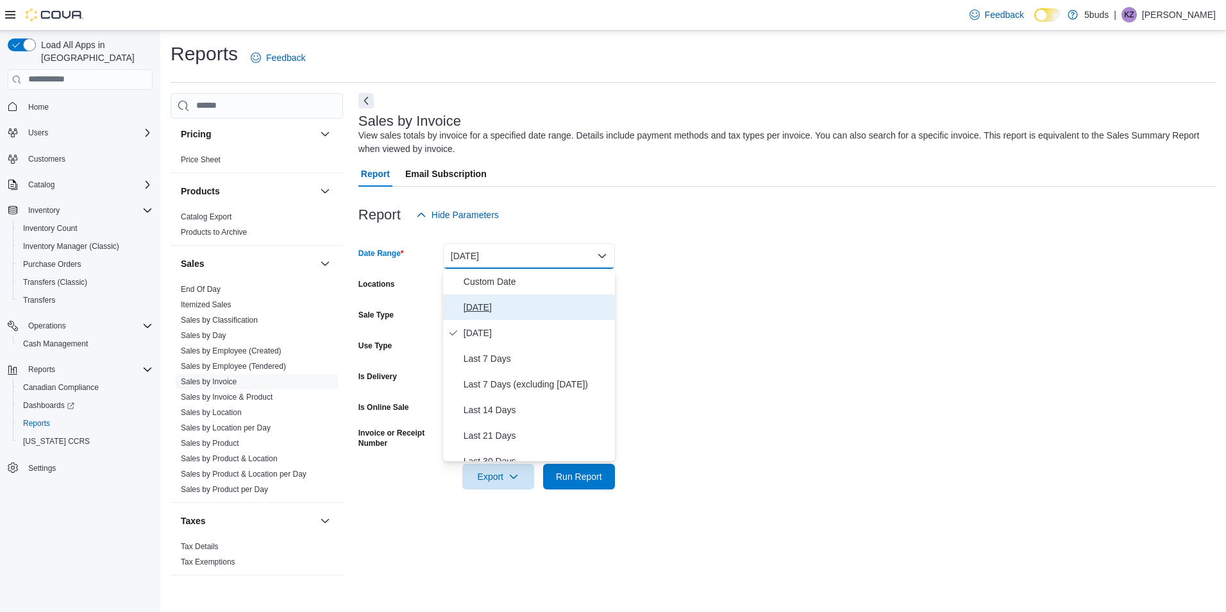
click at [540, 312] on span "Today" at bounding box center [536, 306] width 146 height 15
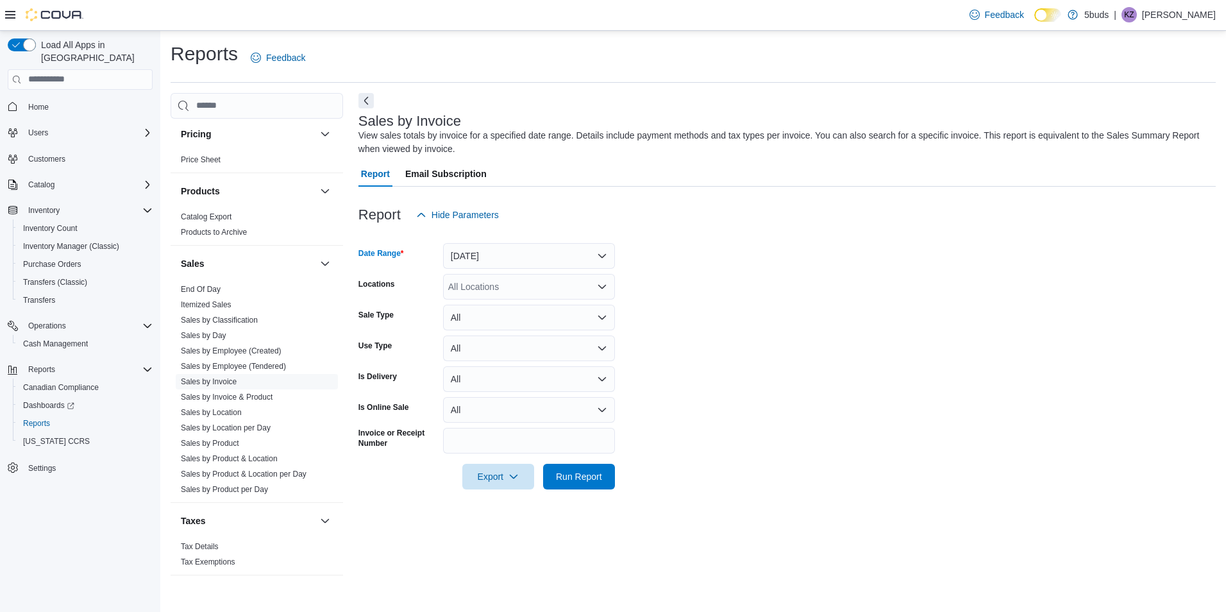
click at [594, 285] on div "All Locations" at bounding box center [529, 287] width 172 height 26
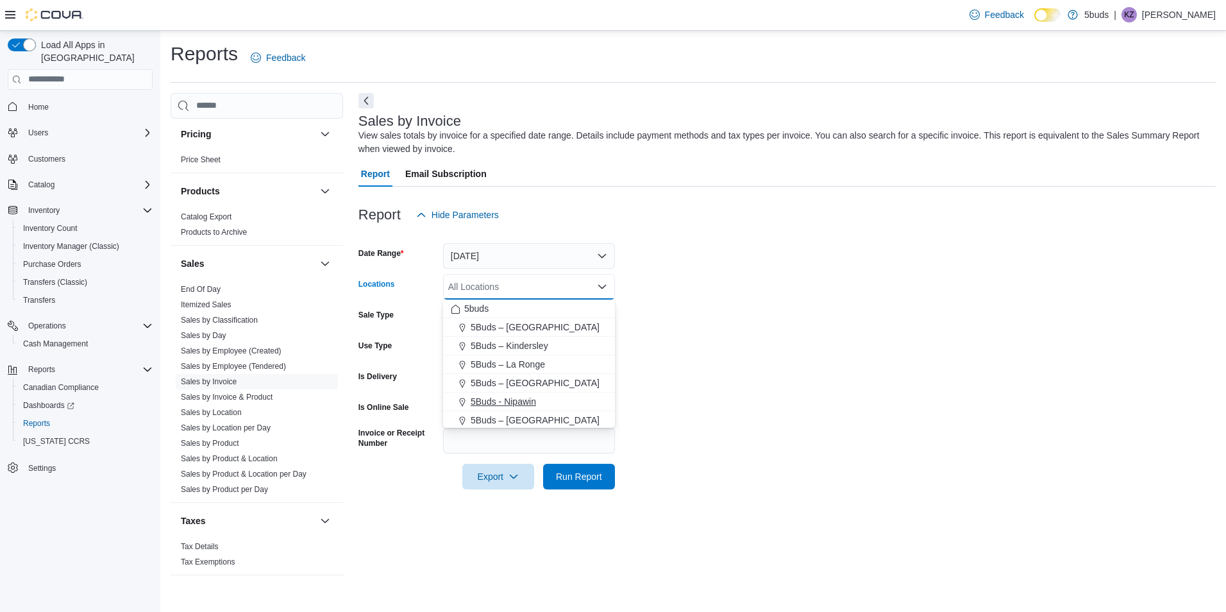
click at [512, 399] on span "5Buds - Nipawin" at bounding box center [503, 401] width 65 height 13
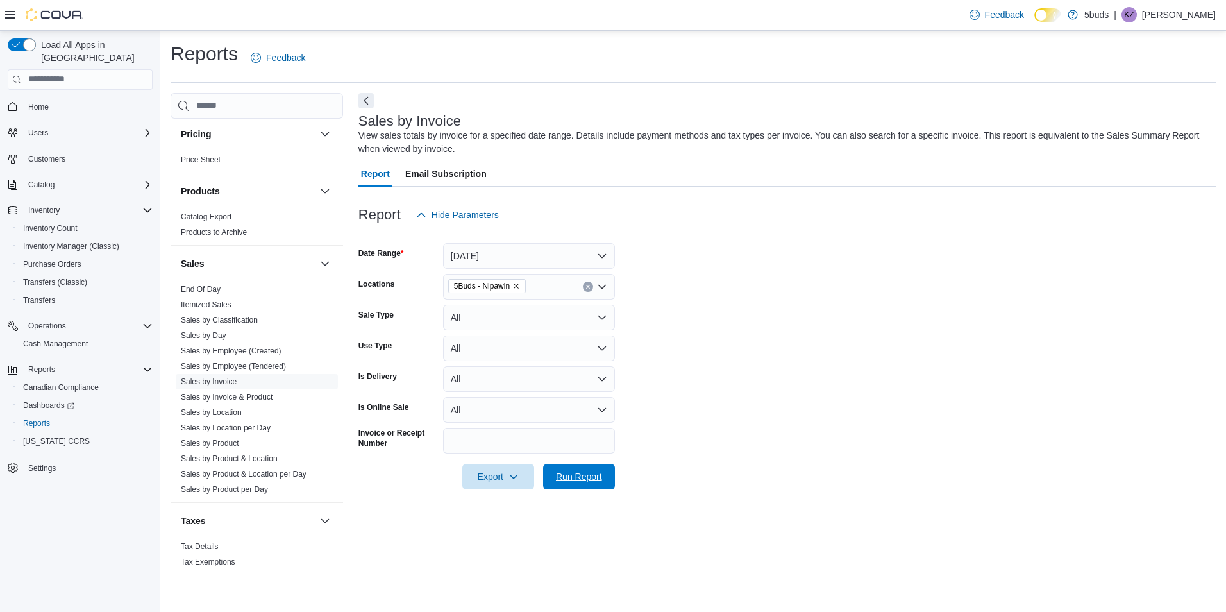
drag, startPoint x: 583, startPoint y: 472, endPoint x: 603, endPoint y: 459, distance: 24.0
click at [583, 472] on span "Run Report" at bounding box center [579, 476] width 46 height 13
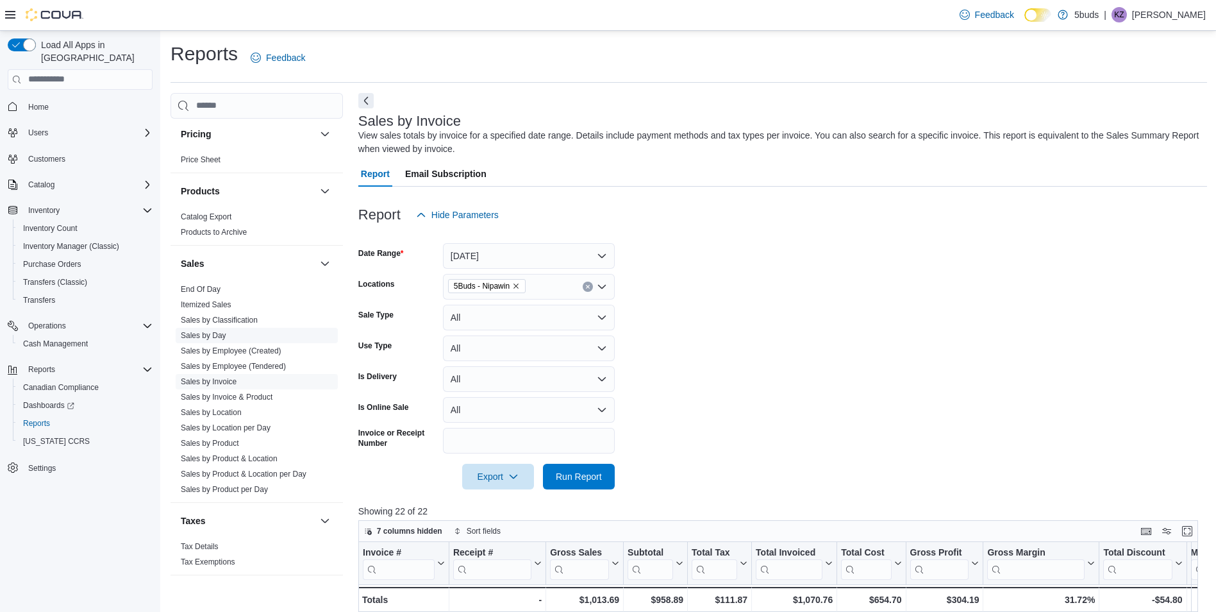
click at [219, 331] on link "Sales by Day" at bounding box center [204, 335] width 46 height 9
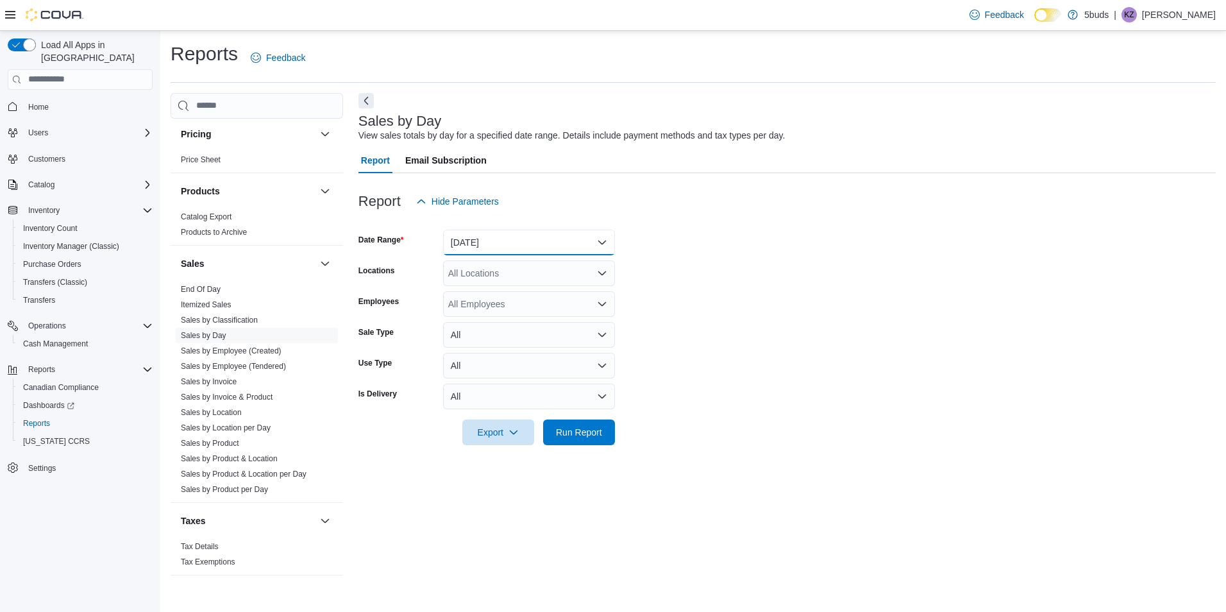
click at [607, 245] on button "Yesterday" at bounding box center [529, 242] width 172 height 26
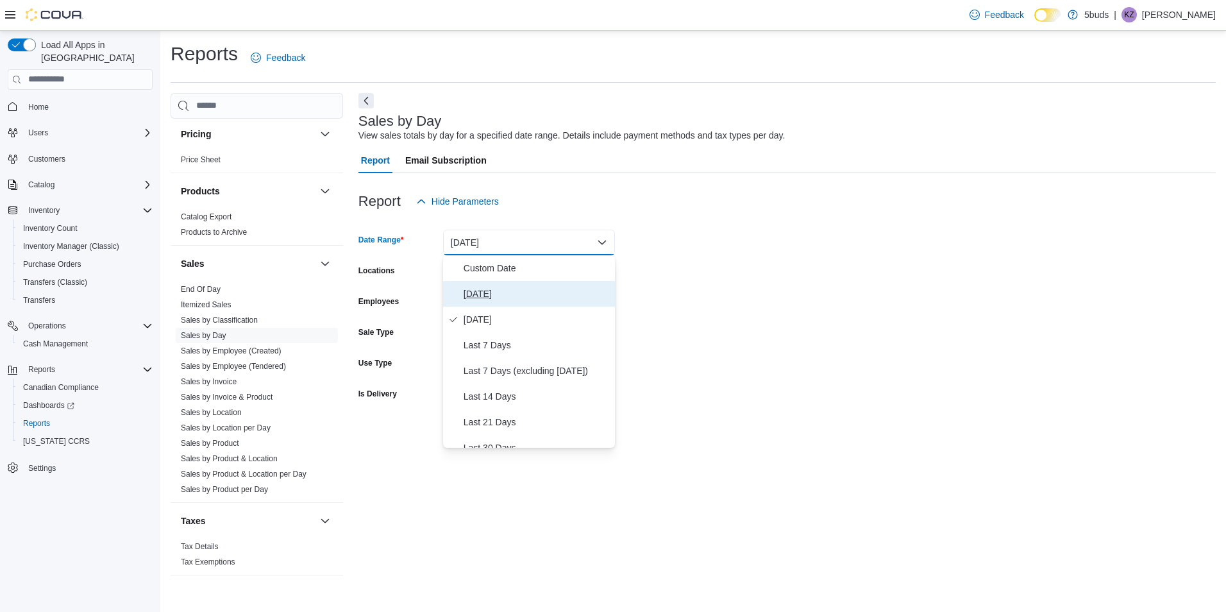
click at [496, 290] on span "Today" at bounding box center [536, 293] width 146 height 15
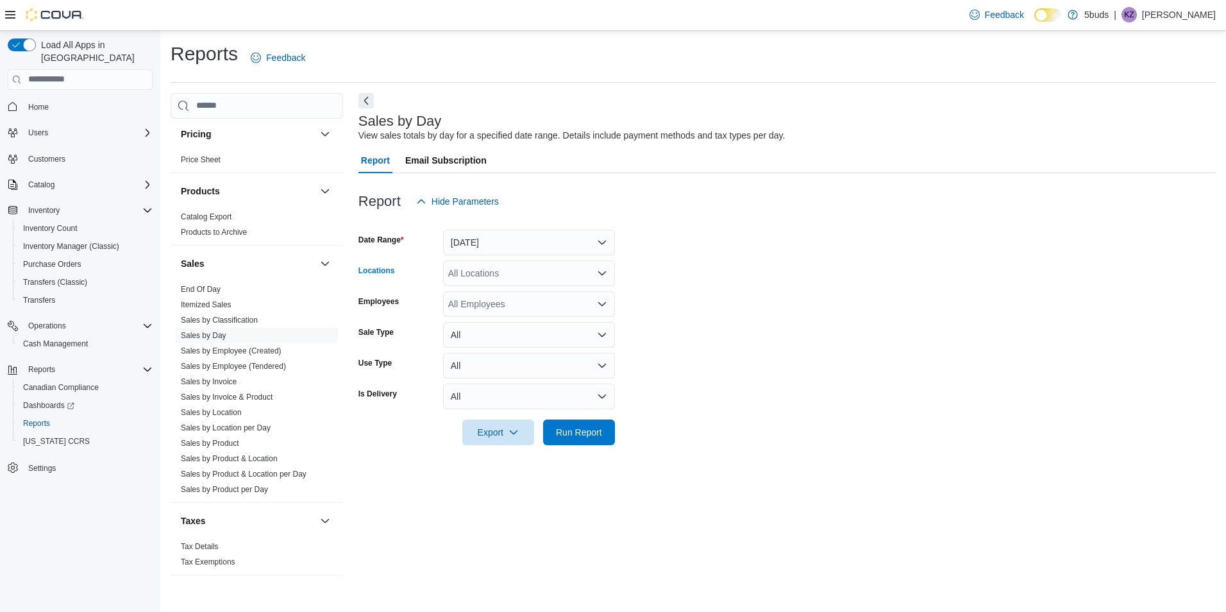
click at [604, 273] on icon "Open list of options" at bounding box center [602, 273] width 8 height 4
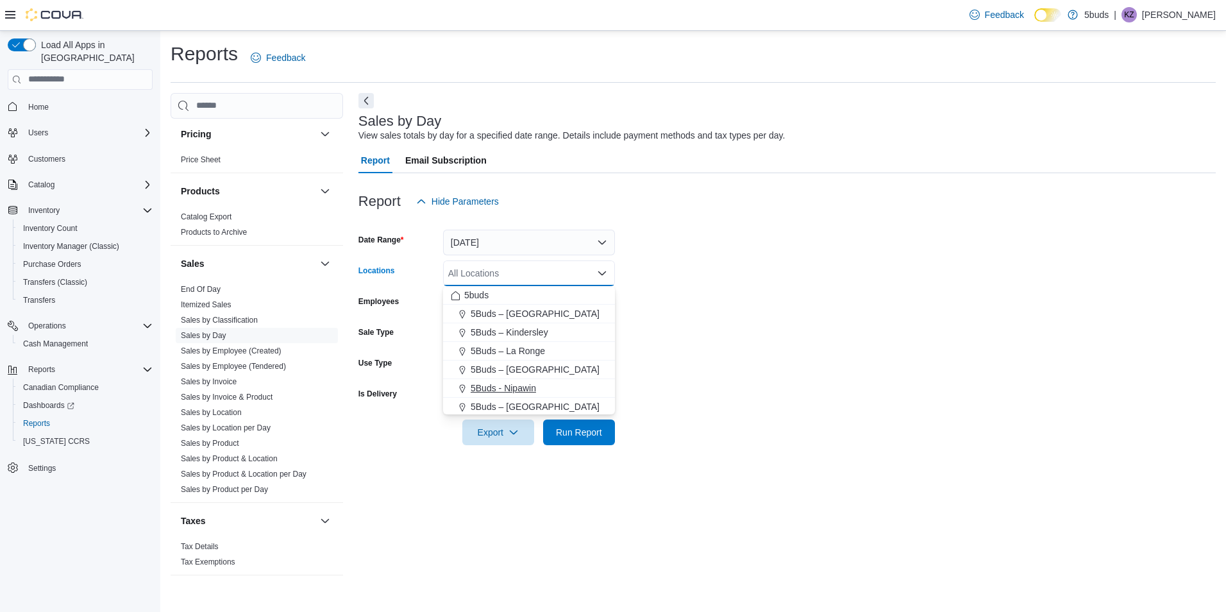
click at [496, 386] on span "5Buds - Nipawin" at bounding box center [503, 387] width 65 height 13
click at [570, 425] on span "Run Report" at bounding box center [579, 432] width 56 height 26
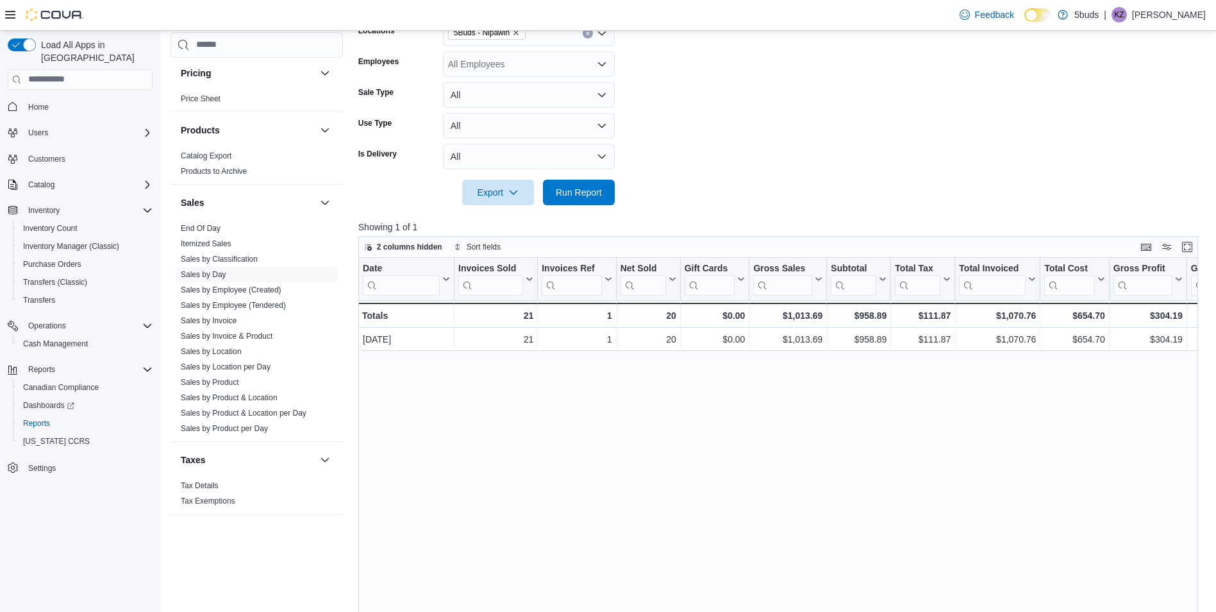
scroll to position [256, 0]
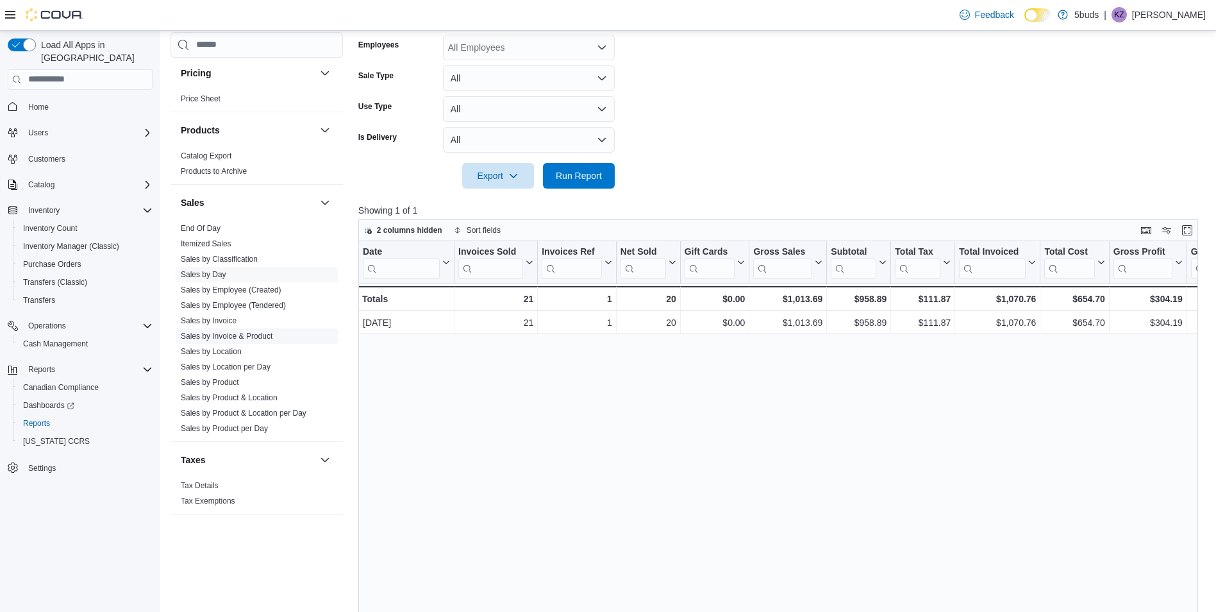
click at [224, 331] on link "Sales by Invoice & Product" at bounding box center [227, 335] width 92 height 9
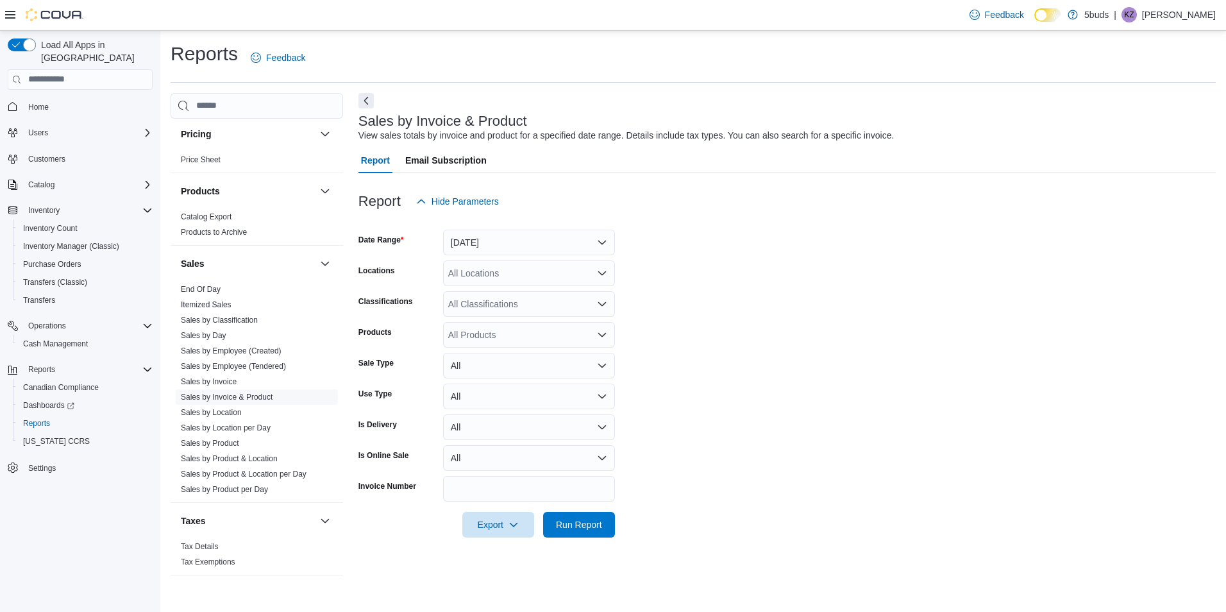
click at [606, 273] on icon "Open list of options" at bounding box center [602, 273] width 10 height 10
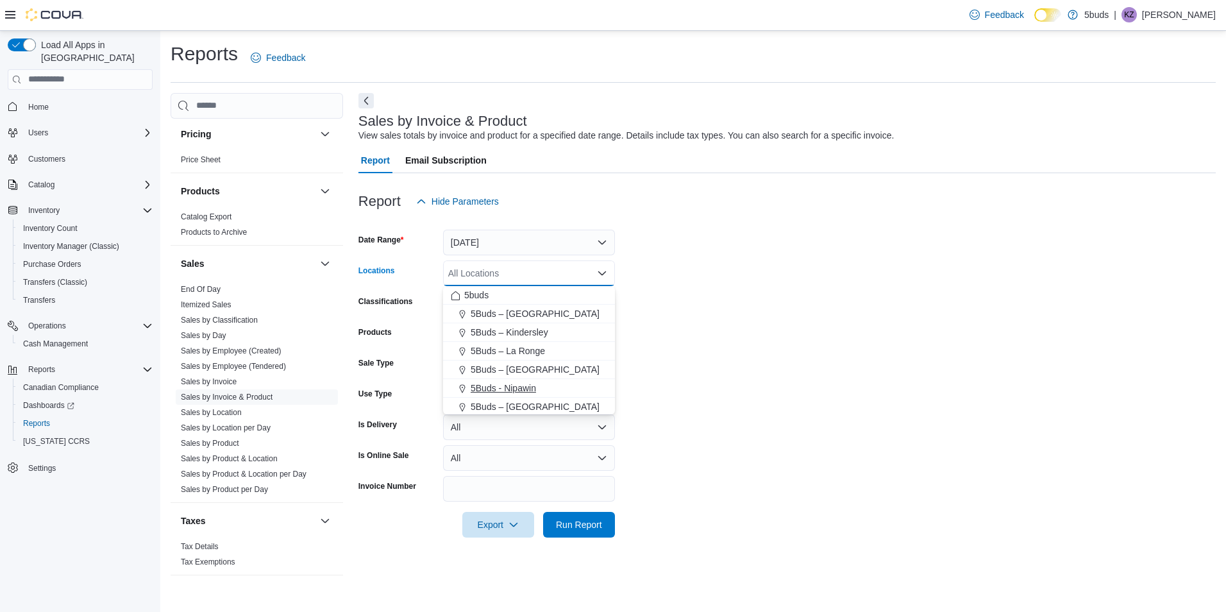
click at [523, 390] on span "5Buds - Nipawin" at bounding box center [503, 387] width 65 height 13
click at [605, 238] on button "Yesterday" at bounding box center [529, 242] width 172 height 26
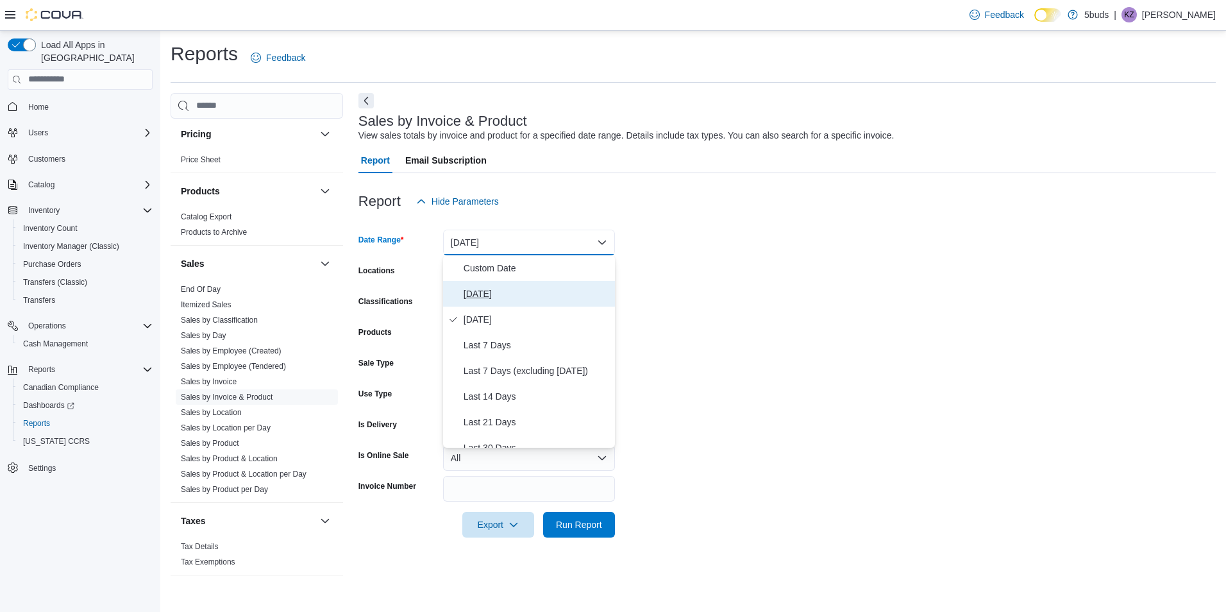
click at [482, 292] on span "Today" at bounding box center [536, 293] width 146 height 15
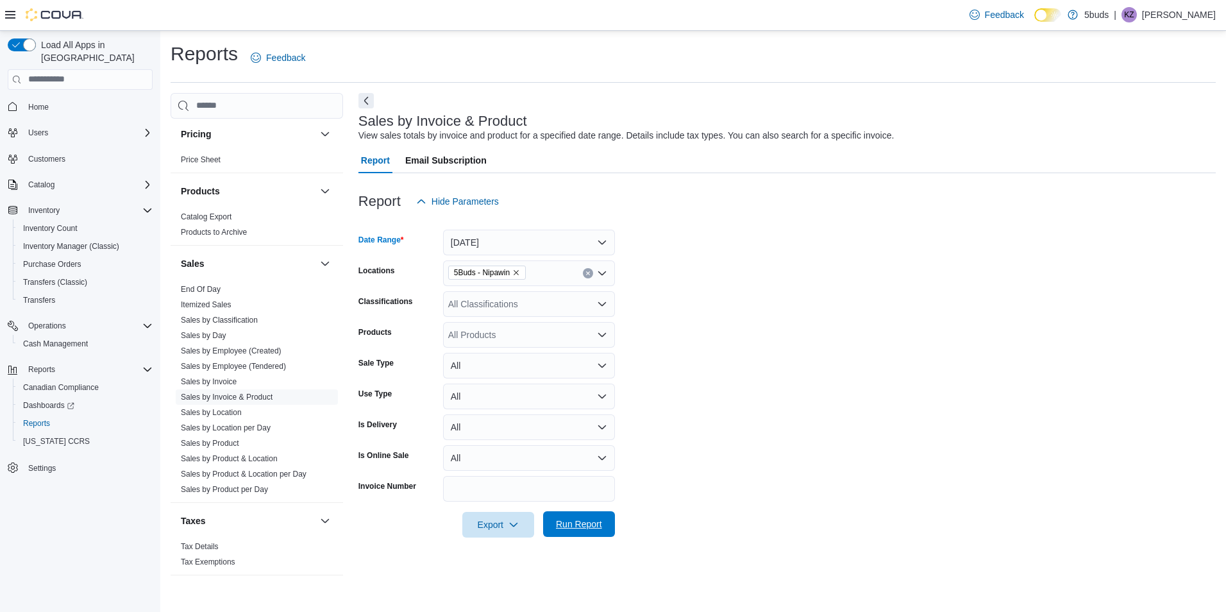
click at [583, 519] on span "Run Report" at bounding box center [579, 523] width 46 height 13
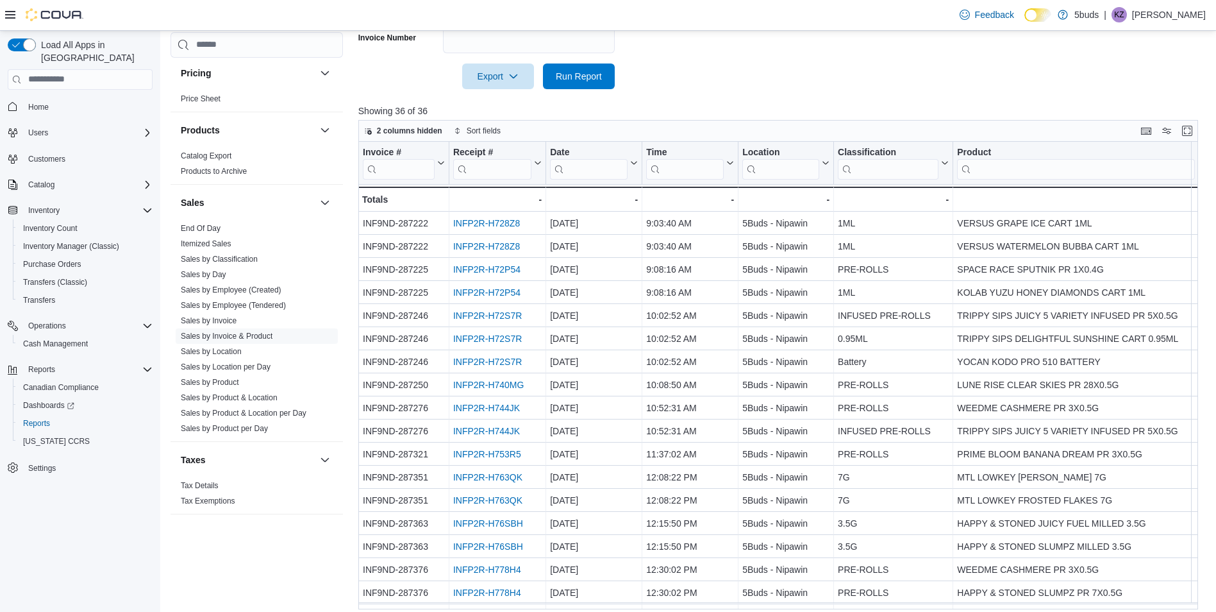
scroll to position [449, 0]
click at [226, 347] on link "Sales by Location" at bounding box center [211, 351] width 61 height 9
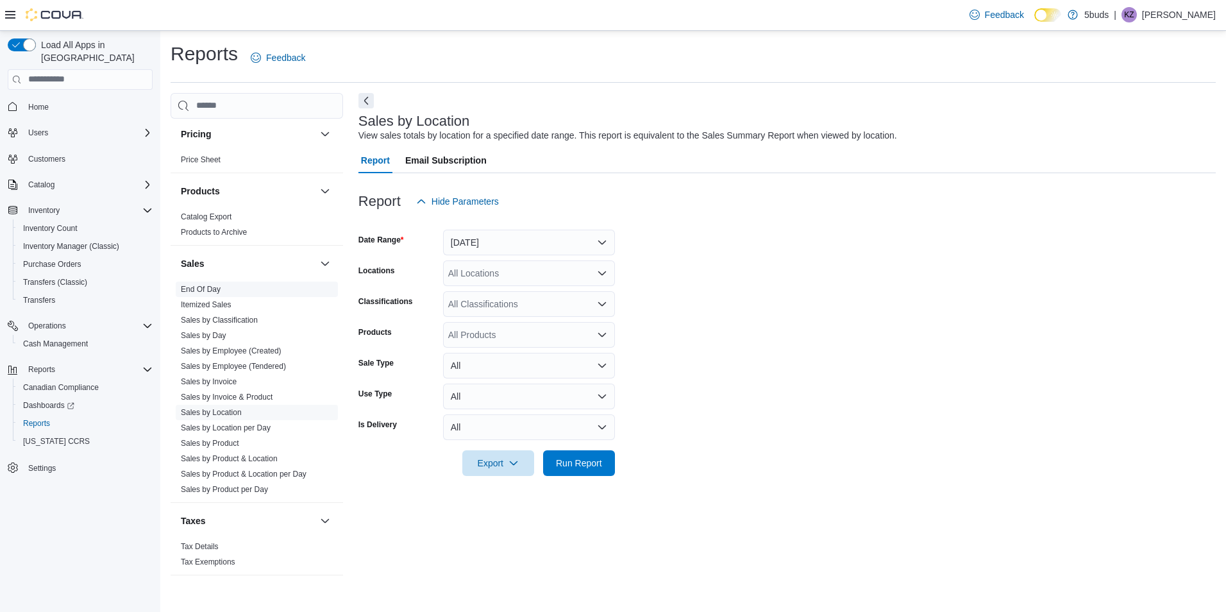
click at [223, 281] on span "End Of Day" at bounding box center [257, 288] width 162 height 15
click at [217, 285] on link "End Of Day" at bounding box center [201, 289] width 40 height 9
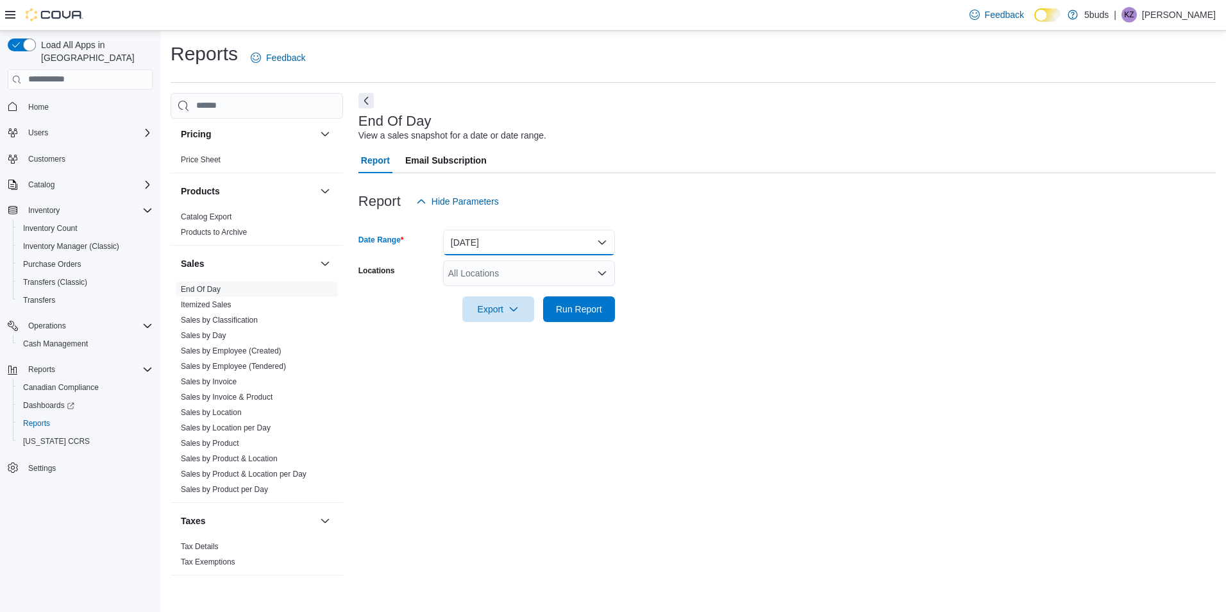
click at [604, 245] on button "Today" at bounding box center [529, 242] width 172 height 26
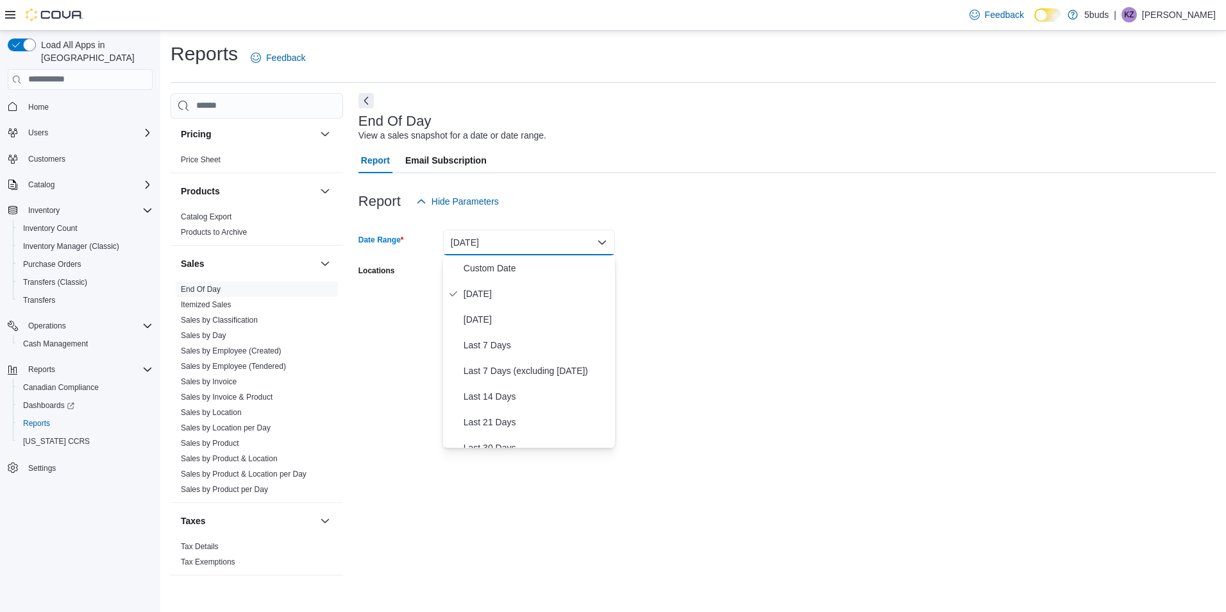
click at [659, 257] on form "Date Range Today Locations All Locations Export Run Report" at bounding box center [786, 268] width 857 height 108
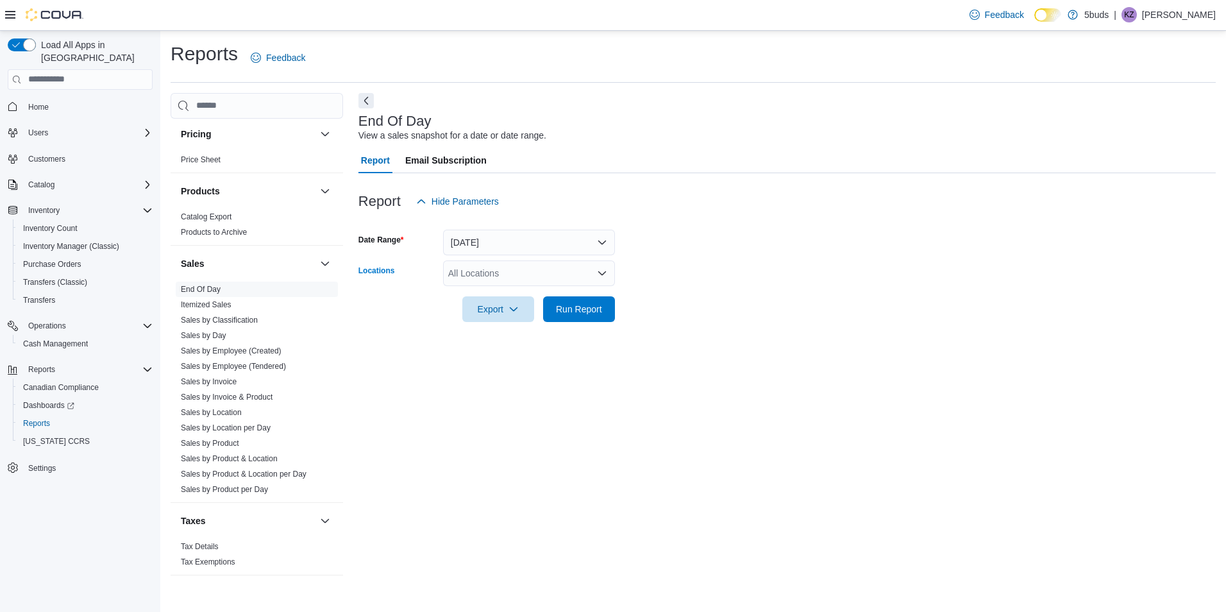
click at [602, 274] on icon "Open list of options" at bounding box center [602, 273] width 8 height 4
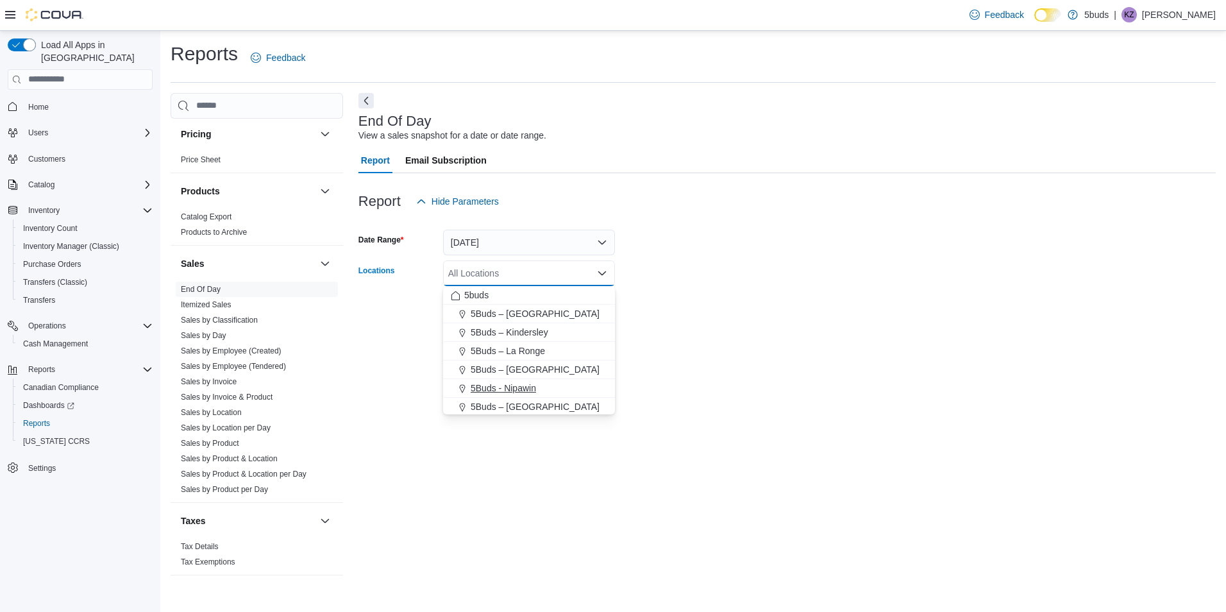
click at [497, 390] on span "5Buds - Nipawin" at bounding box center [503, 387] width 65 height 13
click at [651, 306] on form "Date Range Today Locations 5Buds - Nipawin Combo box. Selected. 5Buds - Nipawin…" at bounding box center [786, 268] width 857 height 108
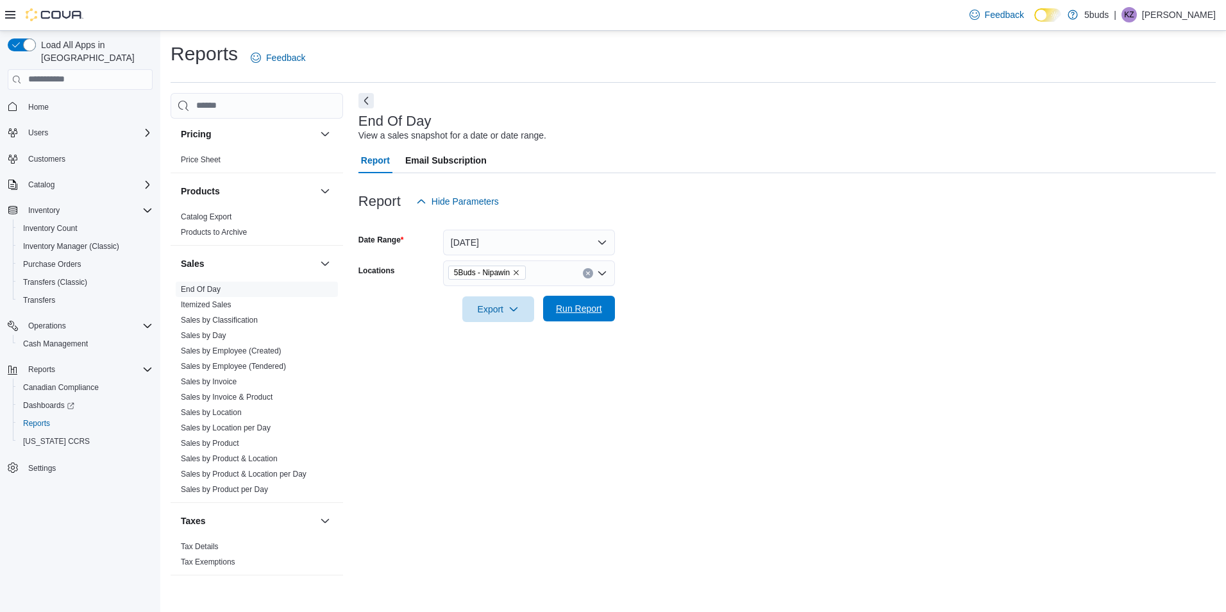
click at [603, 313] on span "Run Report" at bounding box center [579, 309] width 56 height 26
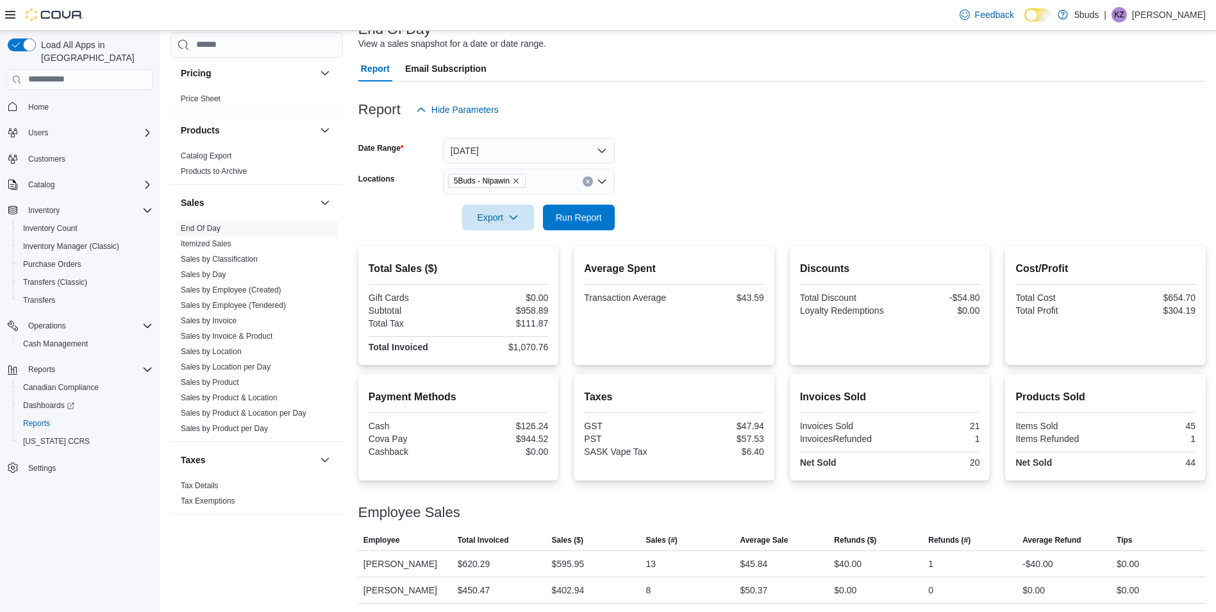
scroll to position [94, 0]
click at [46, 102] on span "Home" at bounding box center [38, 107] width 21 height 10
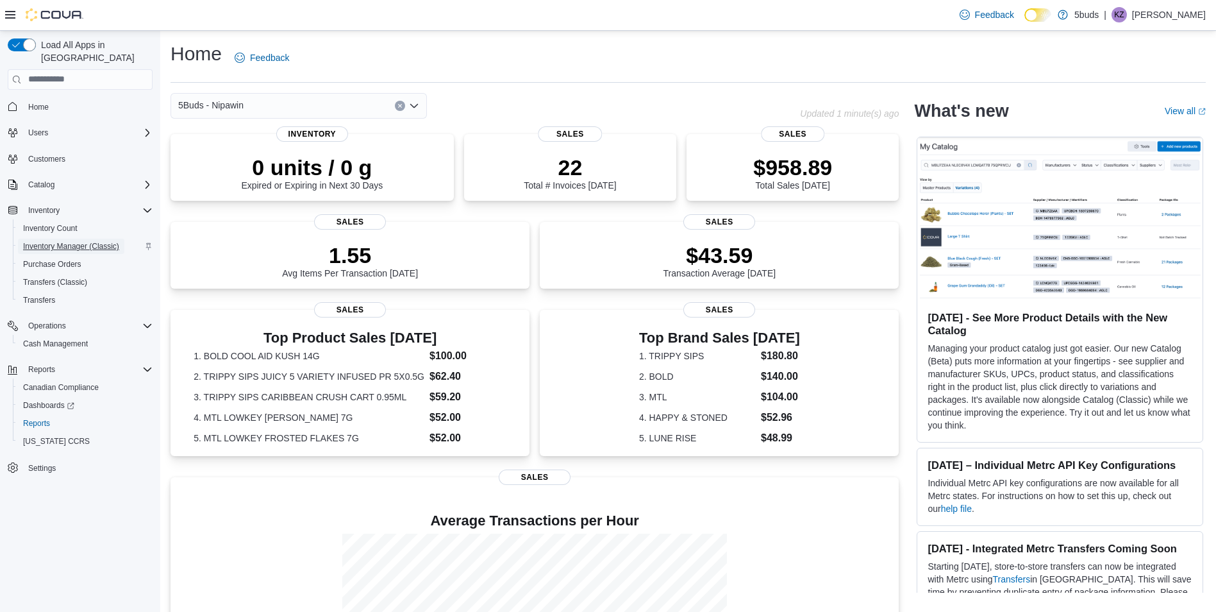
click at [57, 241] on span "Inventory Manager (Classic)" at bounding box center [71, 246] width 96 height 10
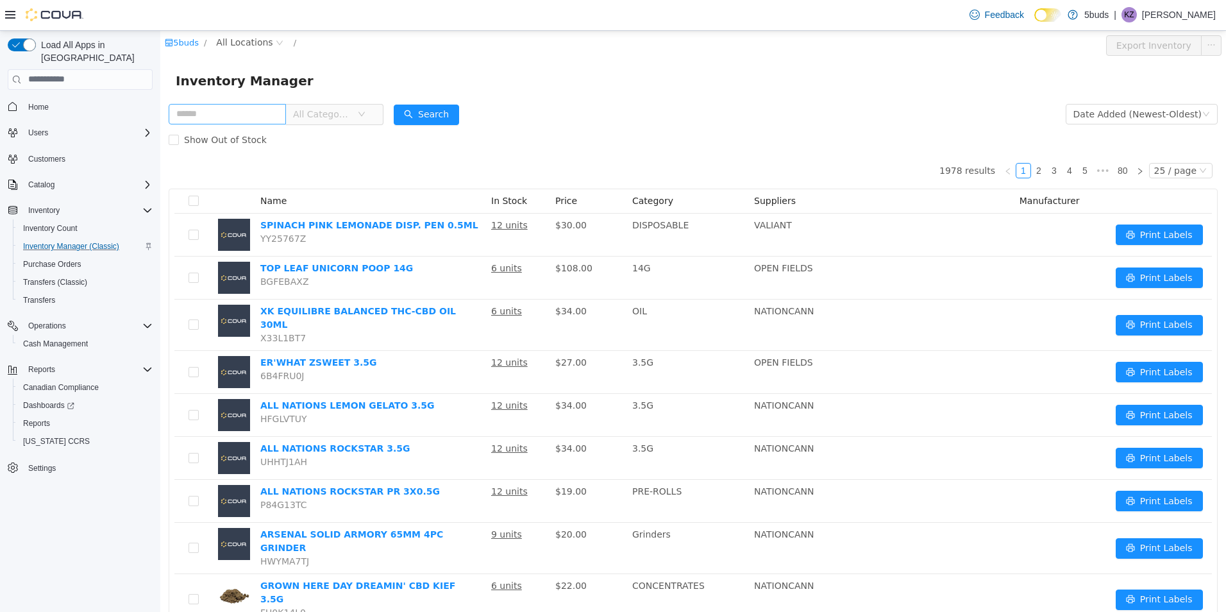
click at [257, 118] on input "text" at bounding box center [227, 113] width 117 height 21
type input "*******"
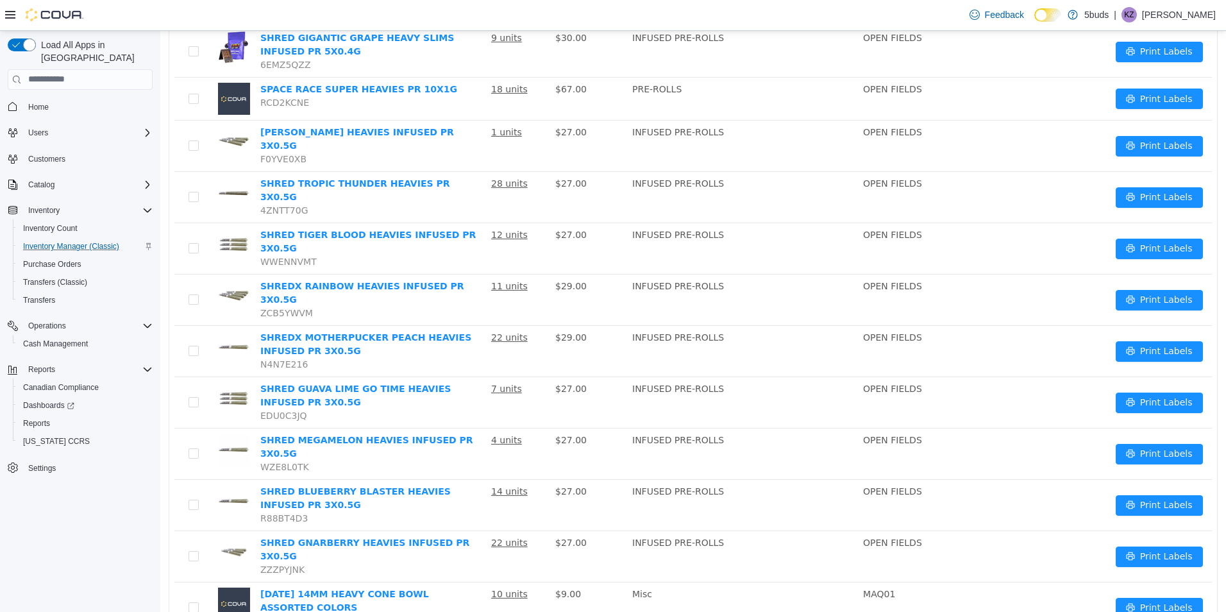
scroll to position [247, 0]
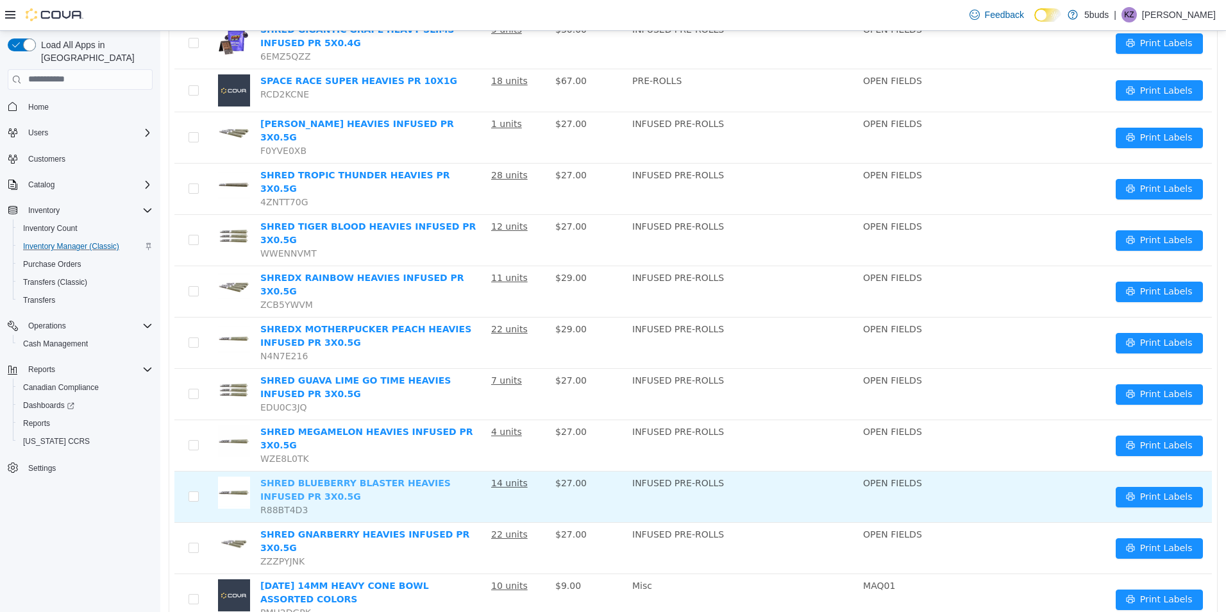
click at [337, 477] on link "SHRED BLUEBERRY BLASTER HEAVIES INFUSED PR 3X0.5G" at bounding box center [355, 489] width 190 height 24
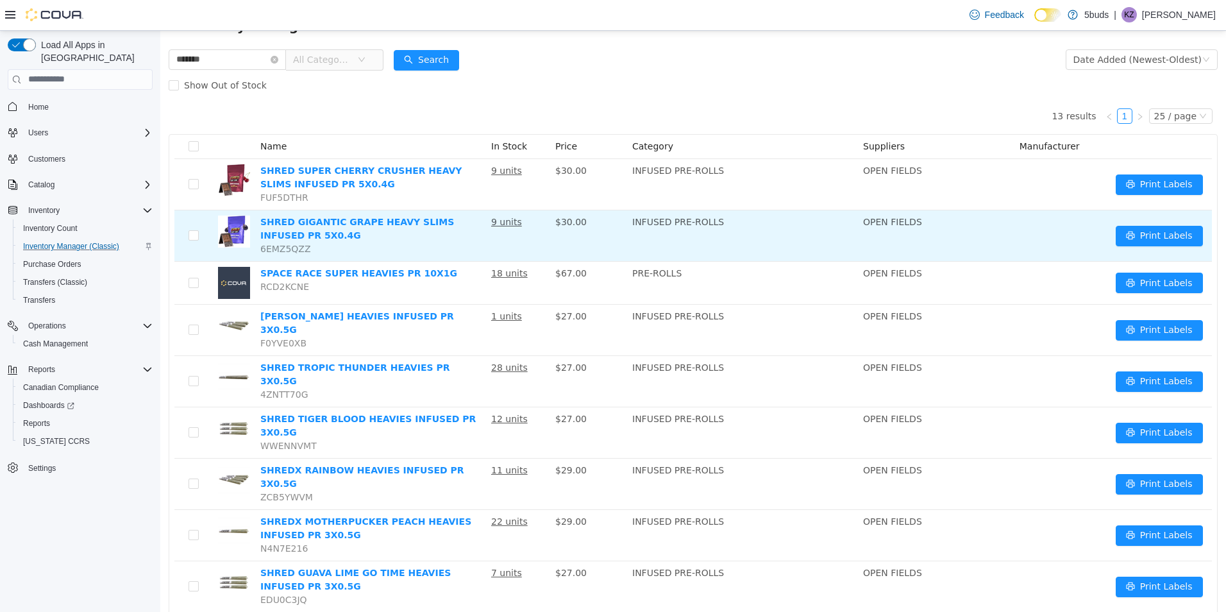
scroll to position [119, 0]
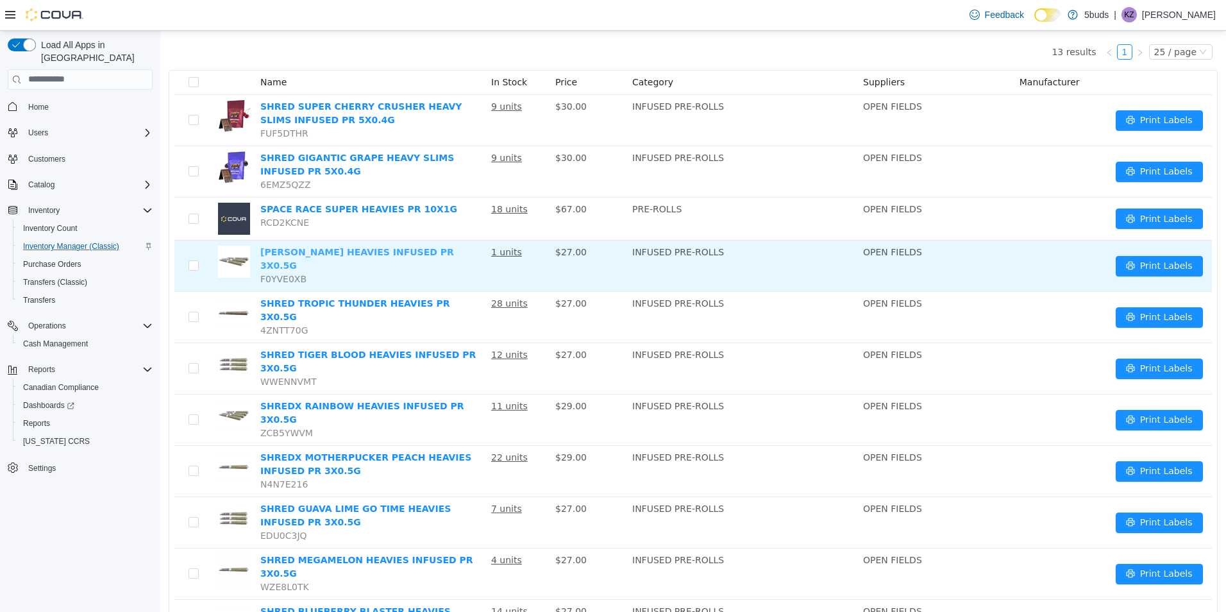
click at [354, 250] on link "[PERSON_NAME] HEAVIES INFUSED PR 3X0.5G" at bounding box center [357, 258] width 194 height 24
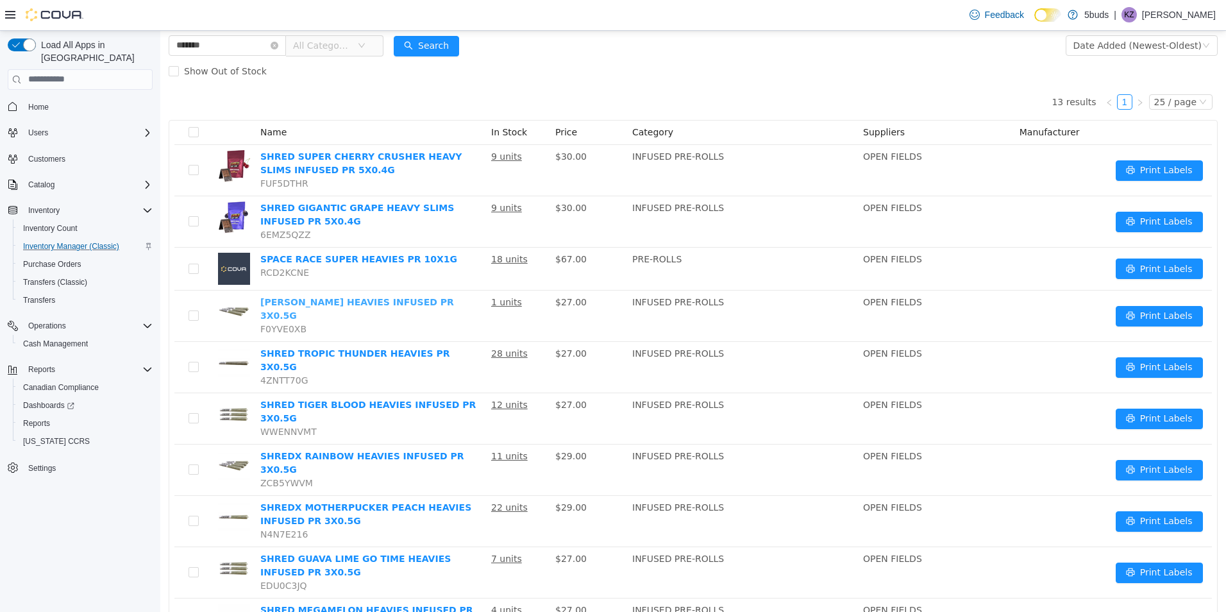
scroll to position [0, 0]
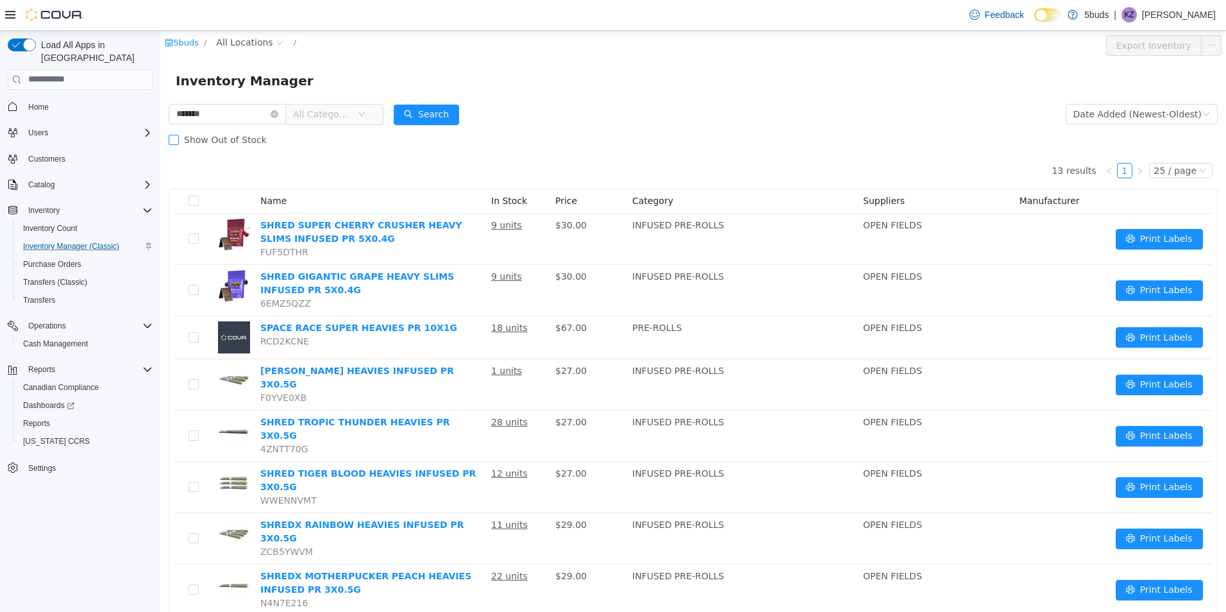
click at [235, 140] on span "Show Out of Stock" at bounding box center [225, 139] width 93 height 10
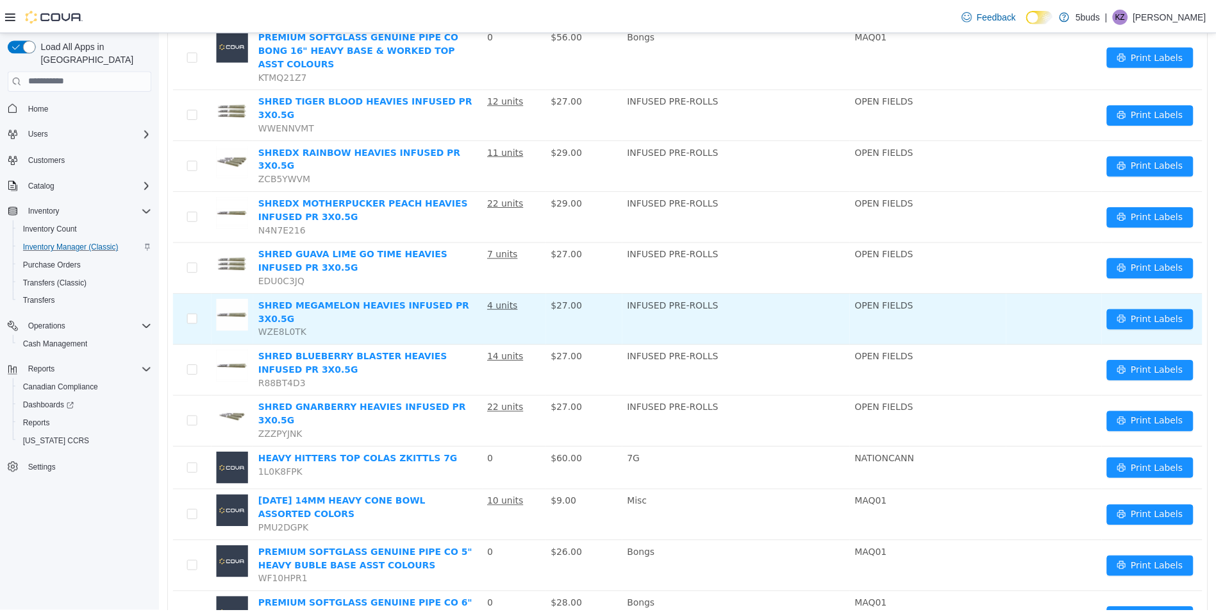
scroll to position [487, 0]
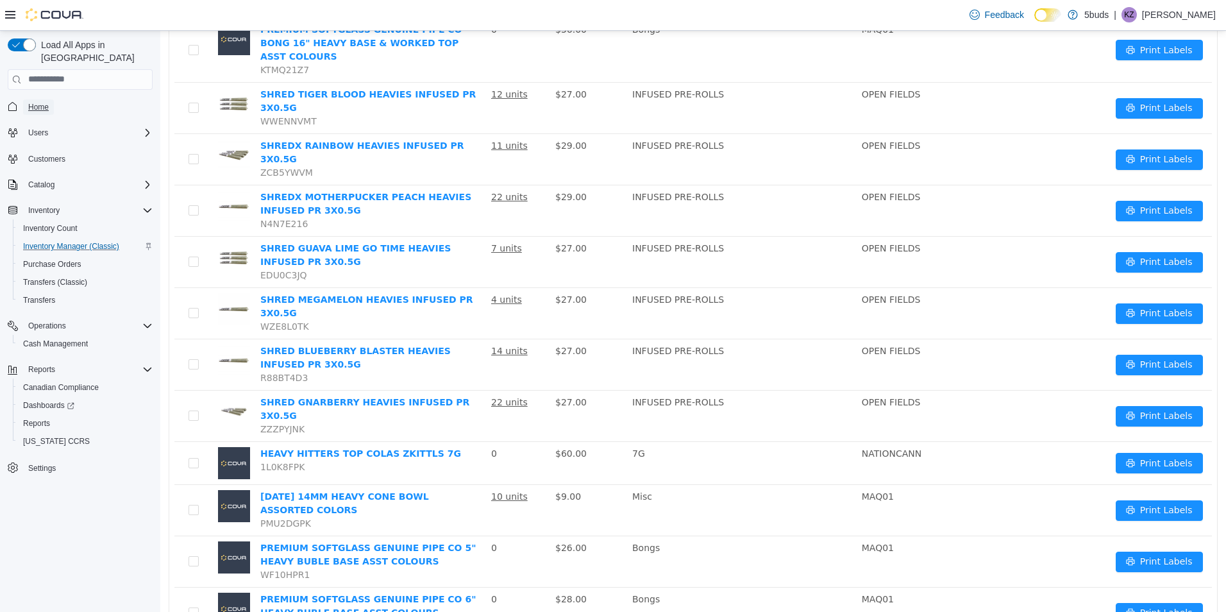
click at [32, 102] on span "Home" at bounding box center [38, 107] width 21 height 10
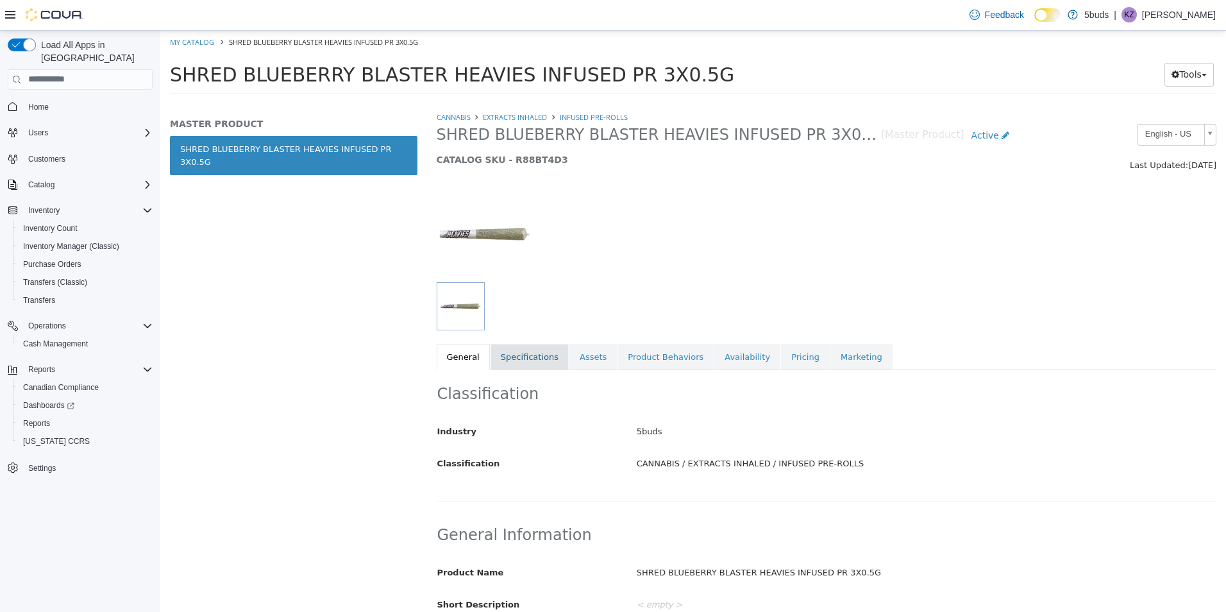
click at [548, 356] on link "Specifications" at bounding box center [529, 356] width 78 height 27
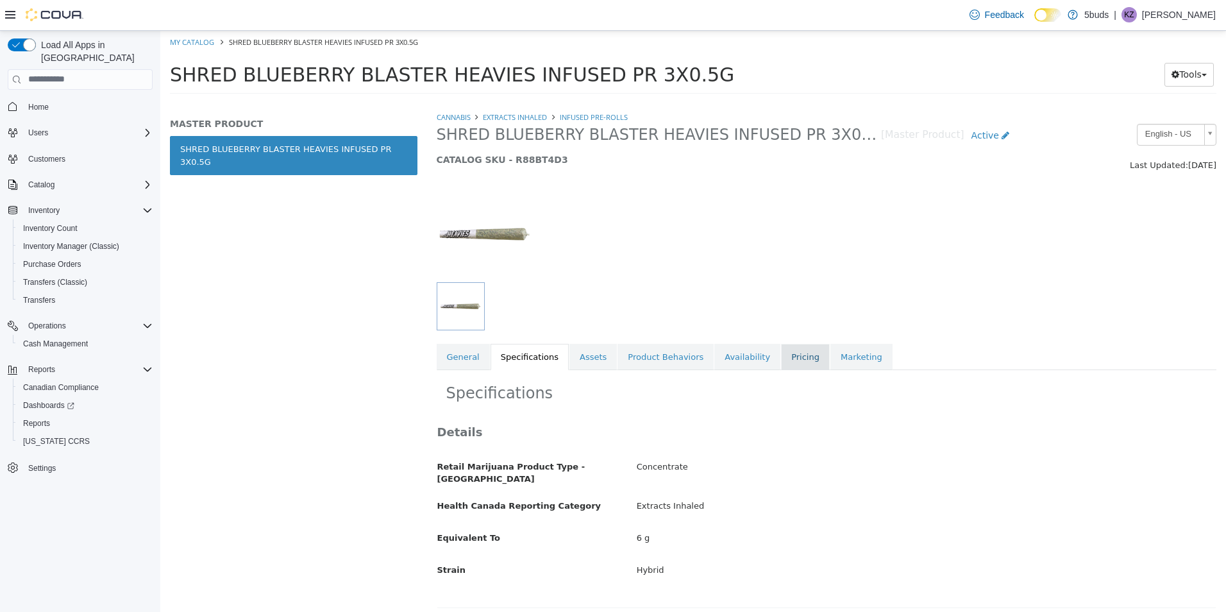
click at [781, 365] on link "Pricing" at bounding box center [805, 356] width 49 height 27
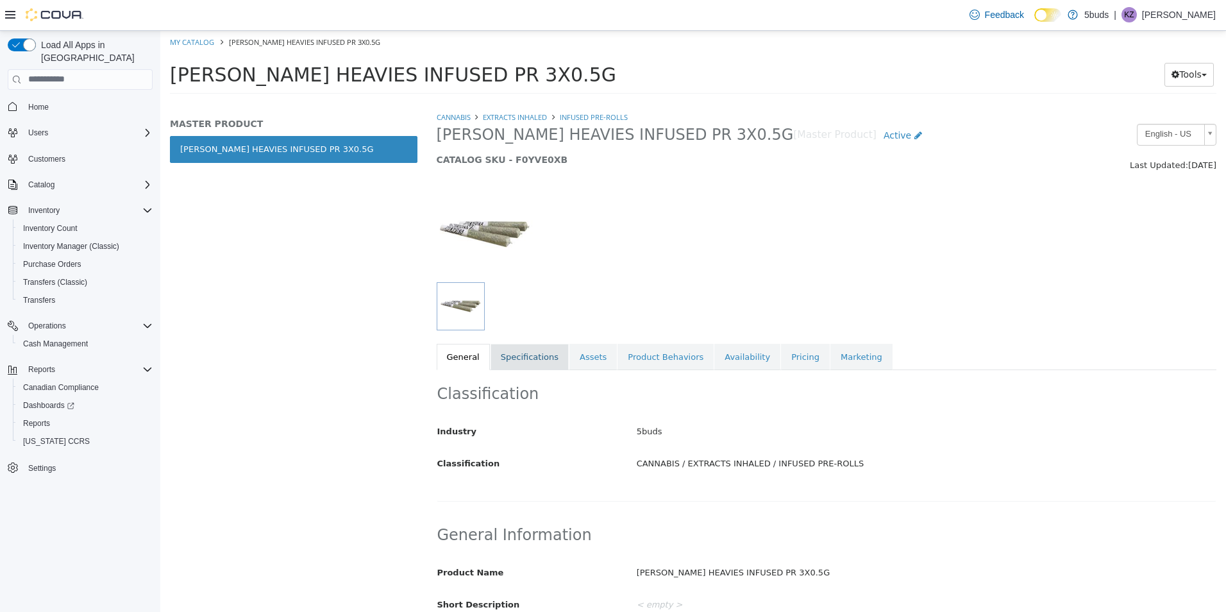
click at [527, 353] on link "Specifications" at bounding box center [529, 356] width 78 height 27
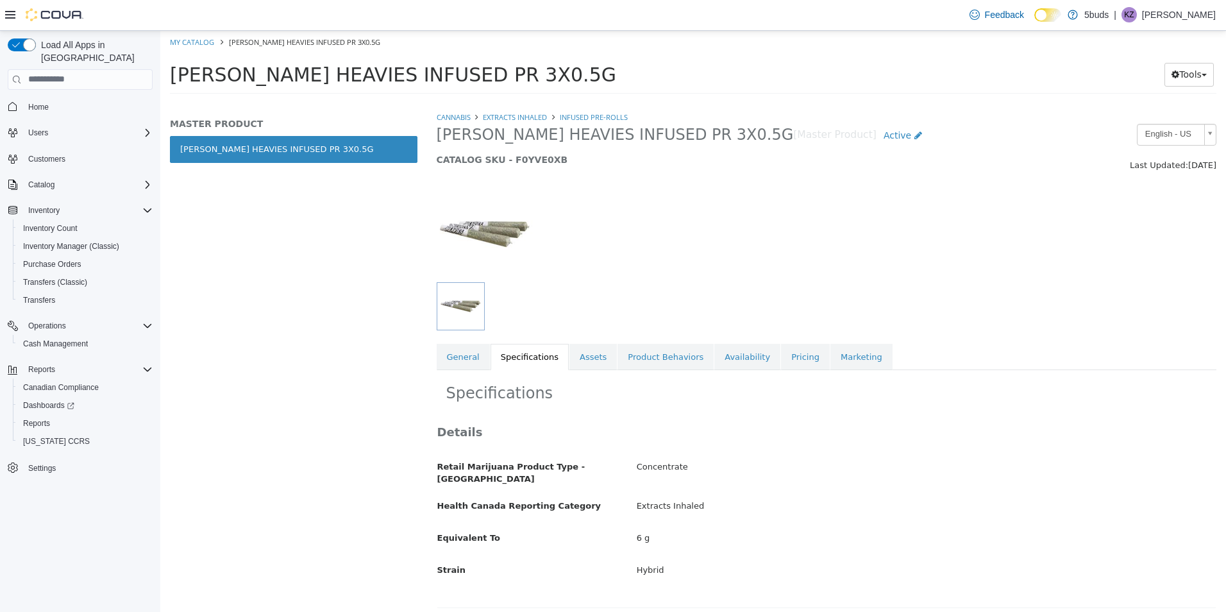
click at [744, 356] on link "Availability" at bounding box center [747, 356] width 66 height 27
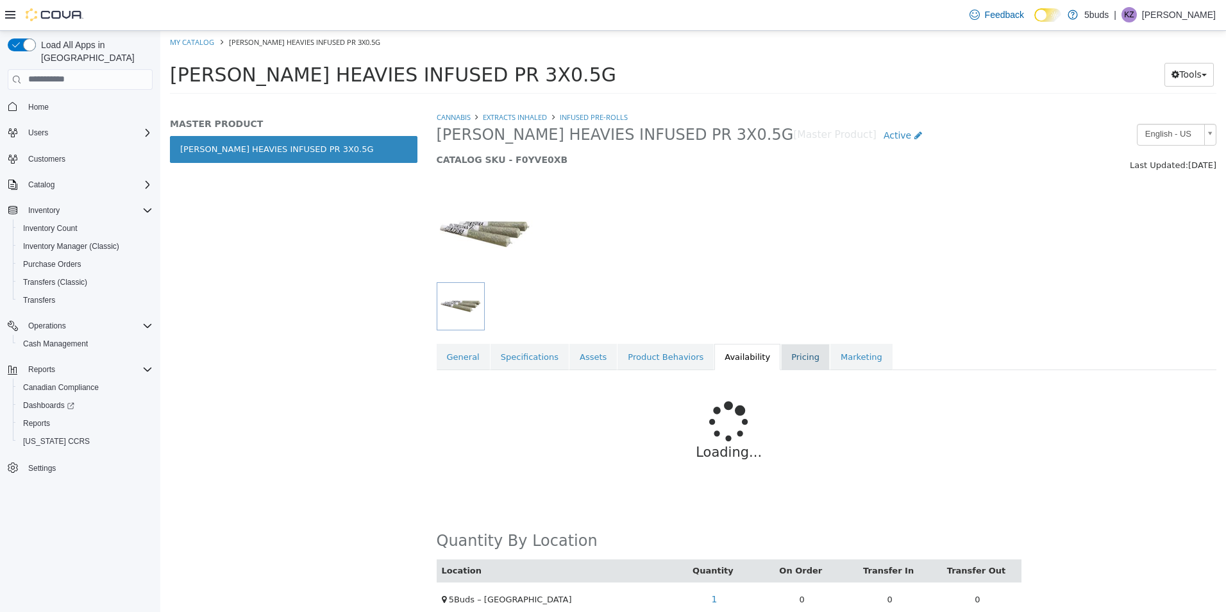
click at [781, 346] on link "Pricing" at bounding box center [805, 356] width 49 height 27
